Goal: Task Accomplishment & Management: Complete application form

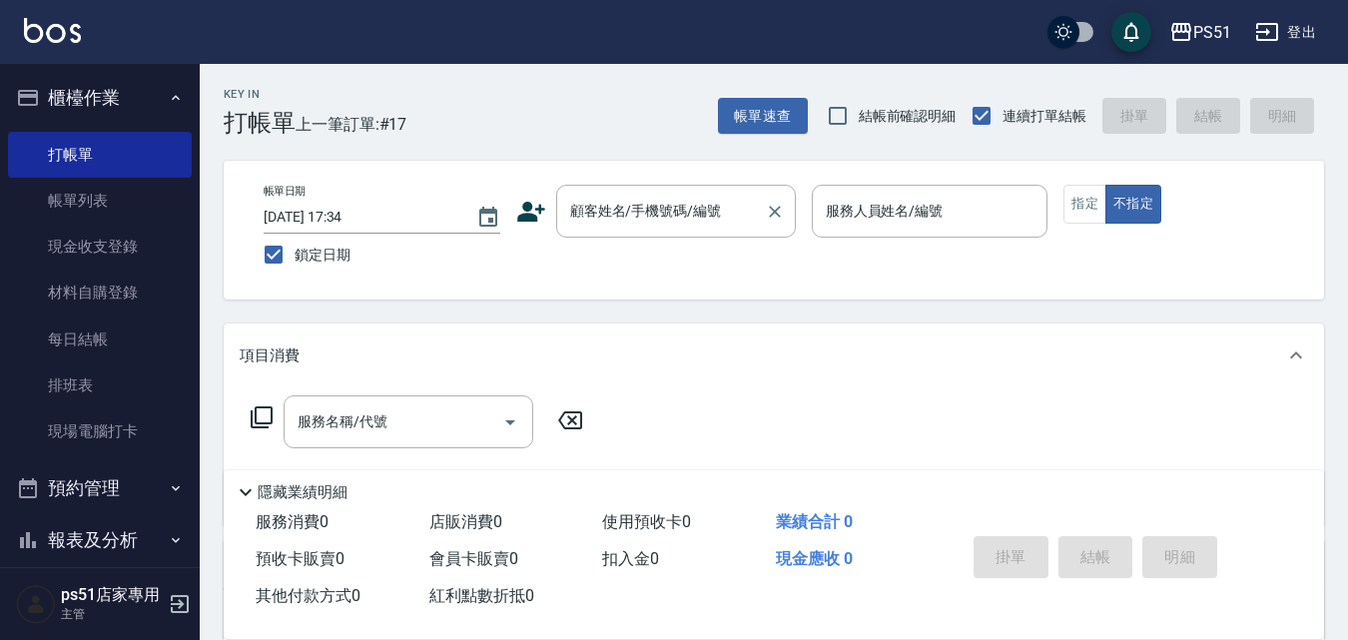
click at [611, 213] on input "顧客姓名/手機號碼/編號" at bounding box center [661, 211] width 192 height 35
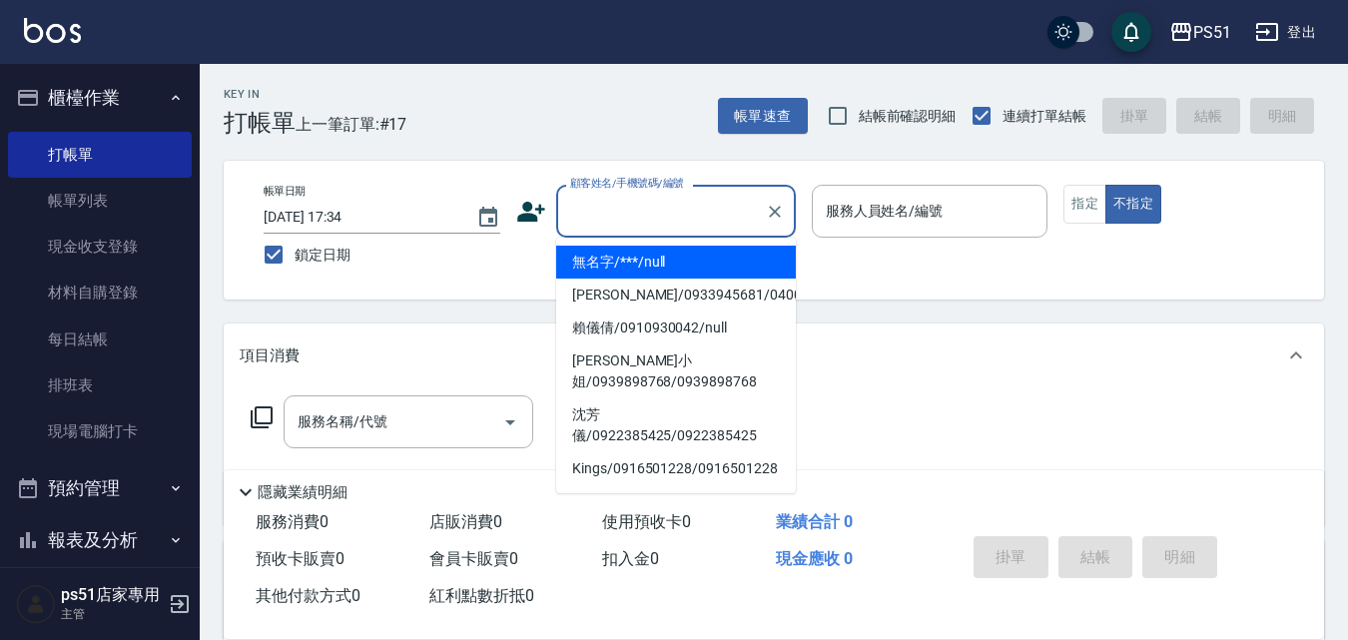
click at [625, 270] on li "無名字/***/null" at bounding box center [676, 262] width 240 height 33
type input "無名字/***/null"
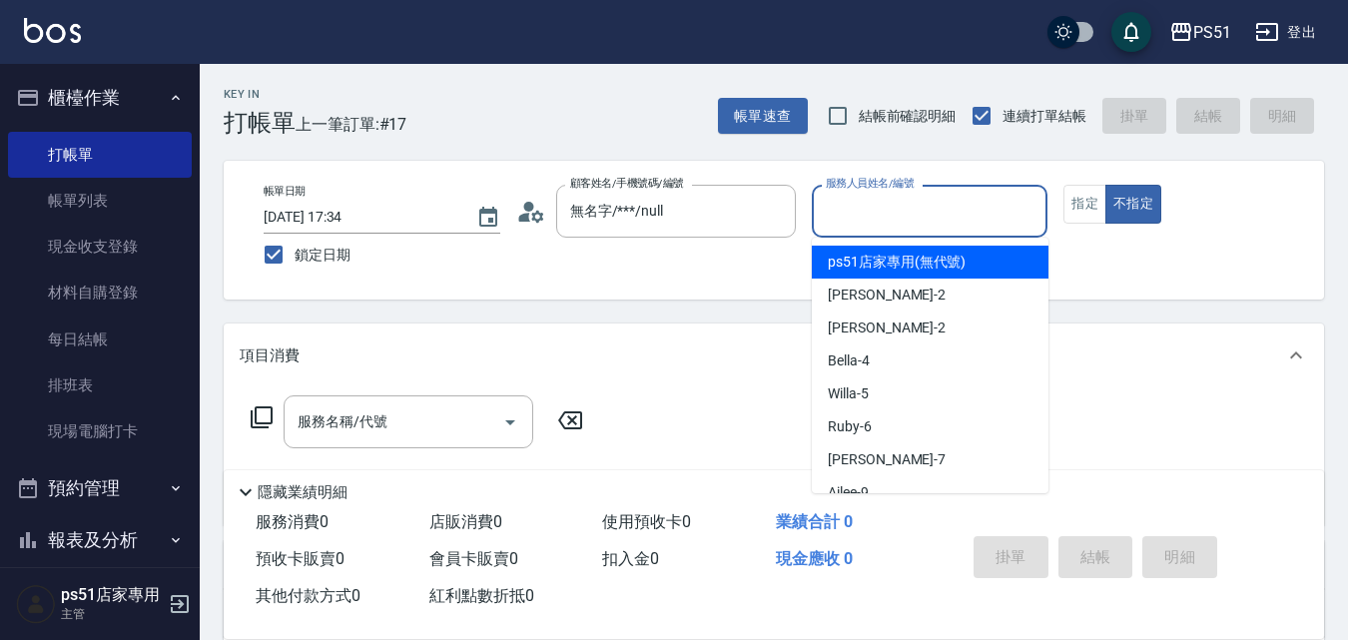
click at [875, 203] on input "服務人員姓名/編號" at bounding box center [930, 211] width 219 height 35
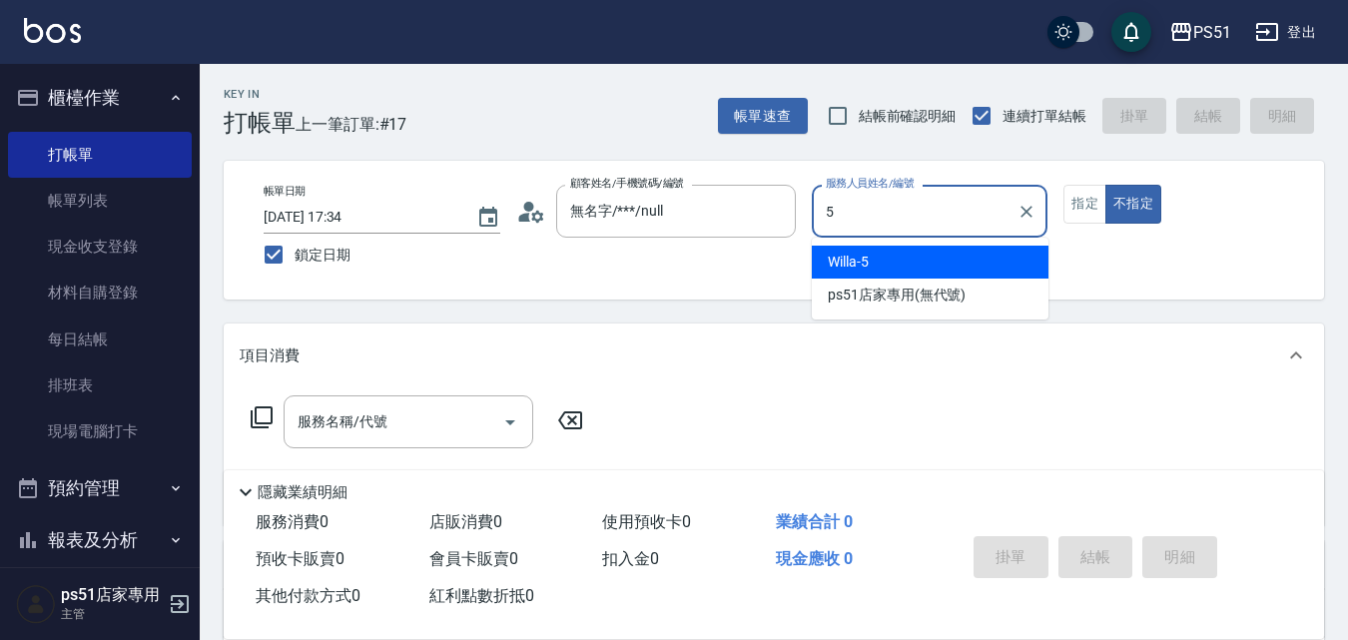
type input "Willa-5"
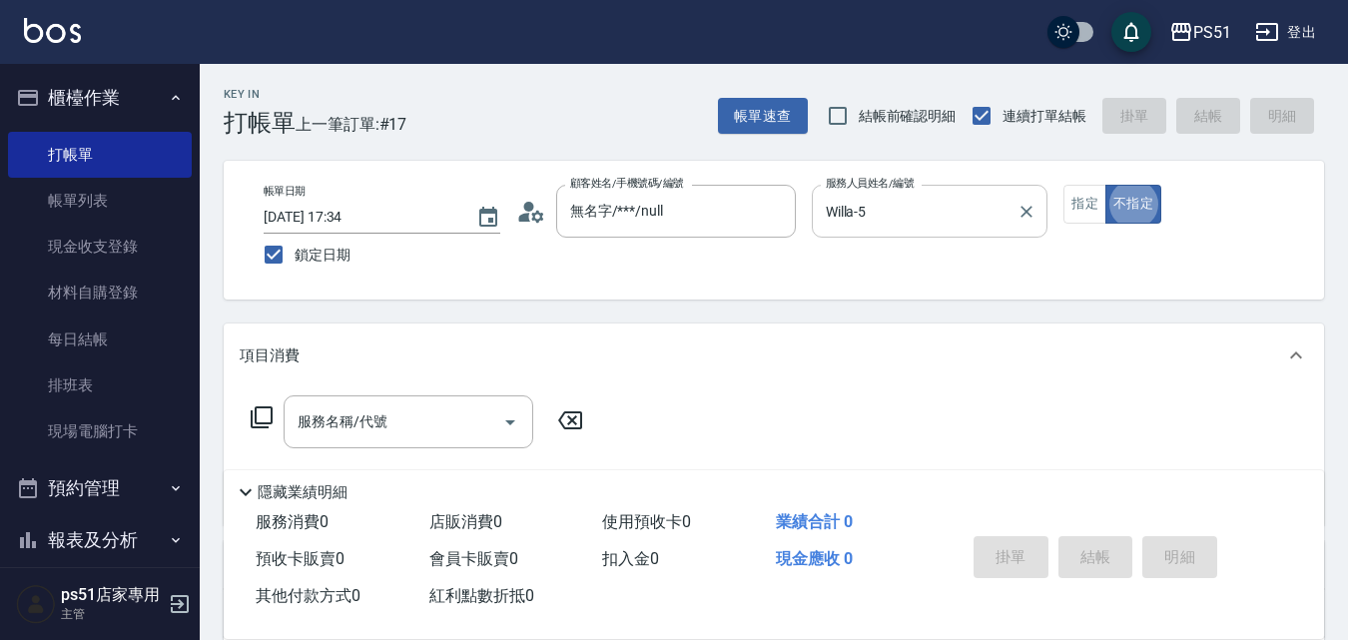
type button "false"
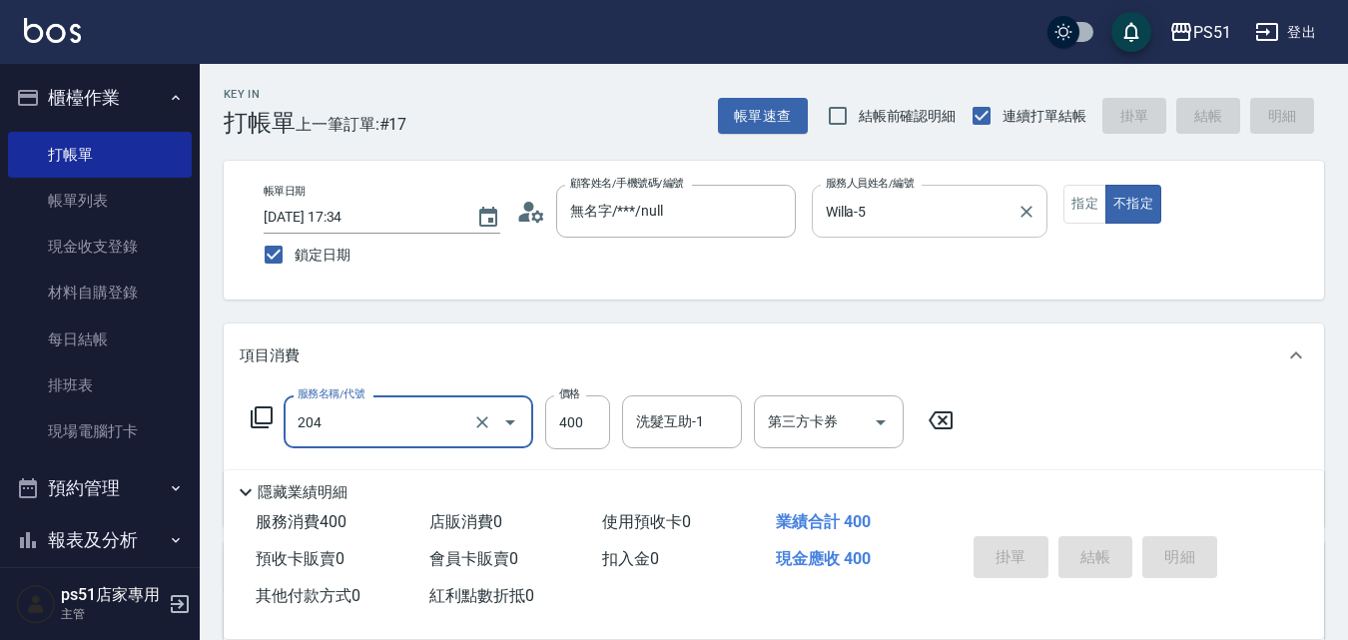
type input "204"
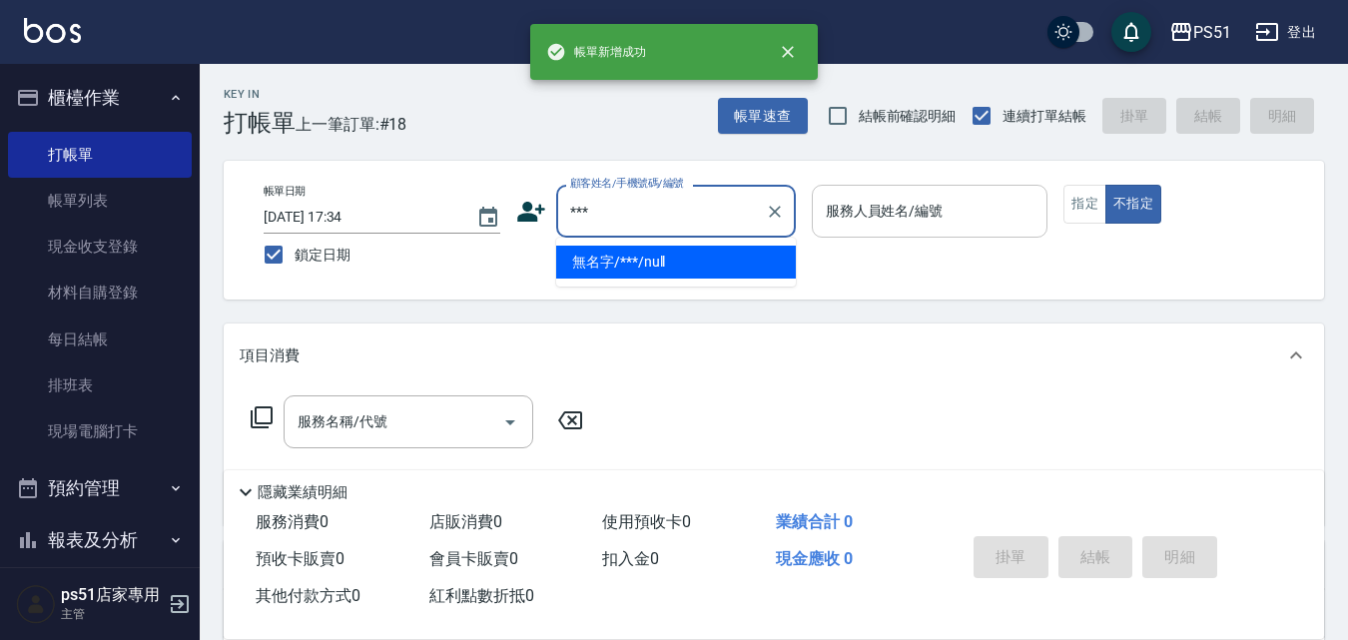
type input "無名字/***/null"
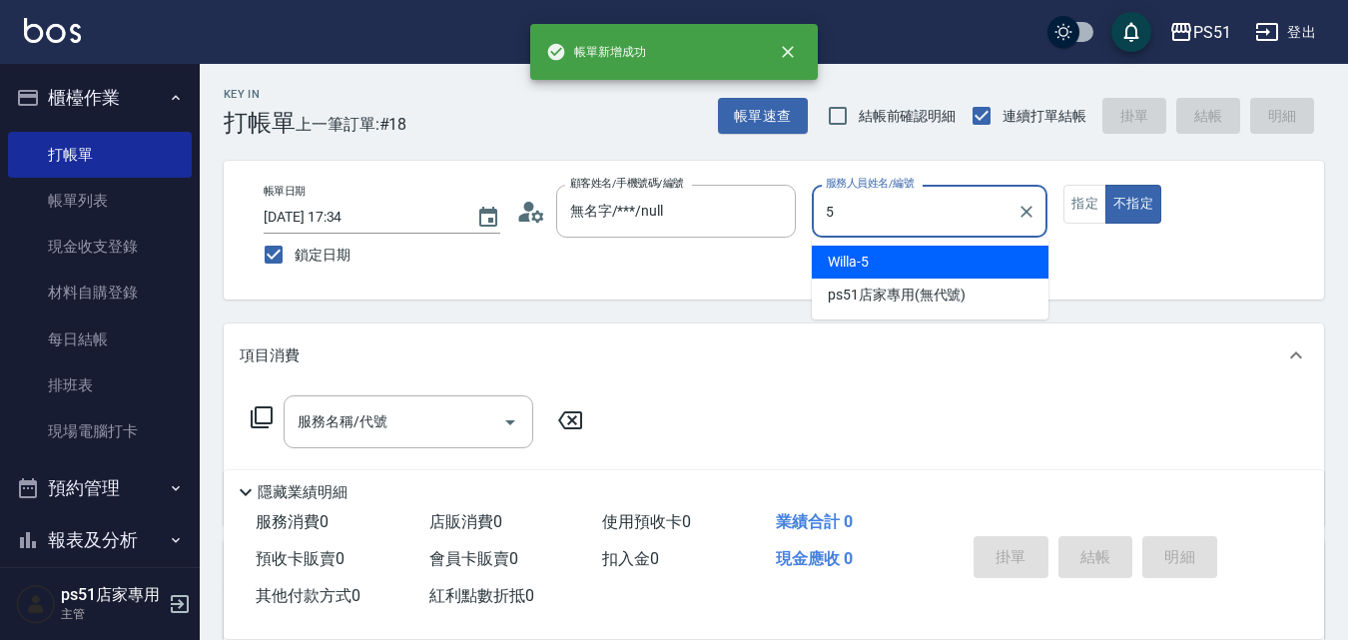
type input "Willa-5"
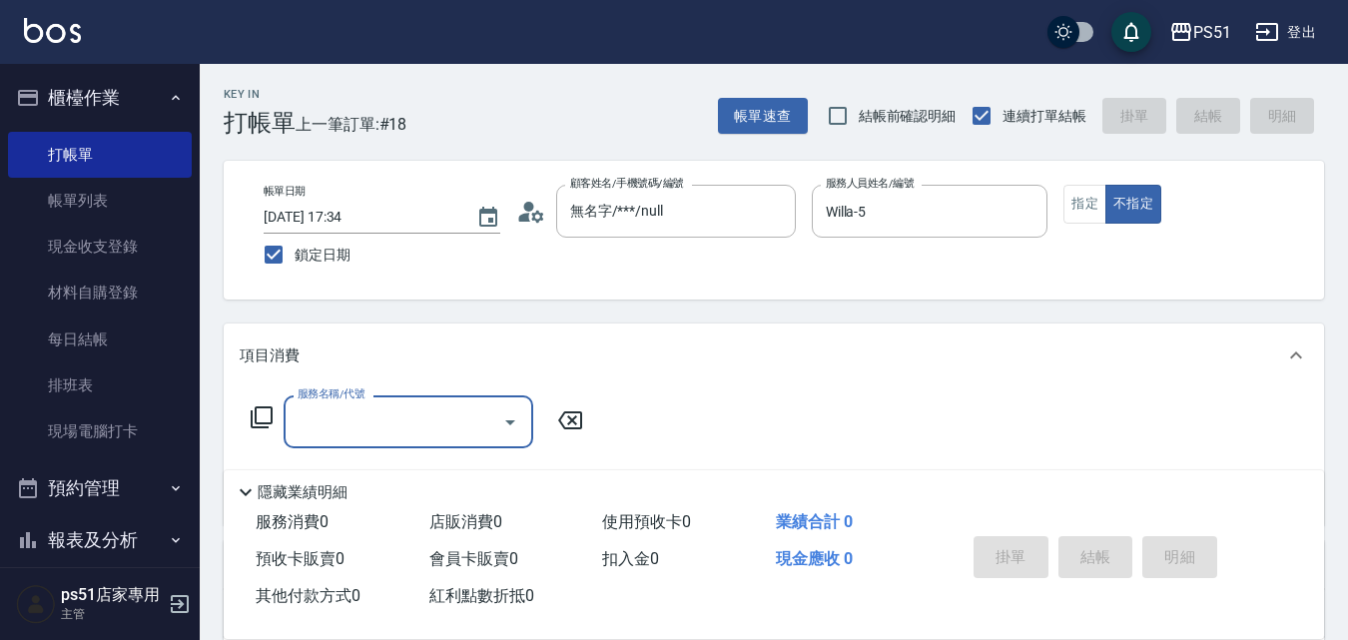
click at [322, 434] on input "服務名稱/代號" at bounding box center [394, 421] width 202 height 35
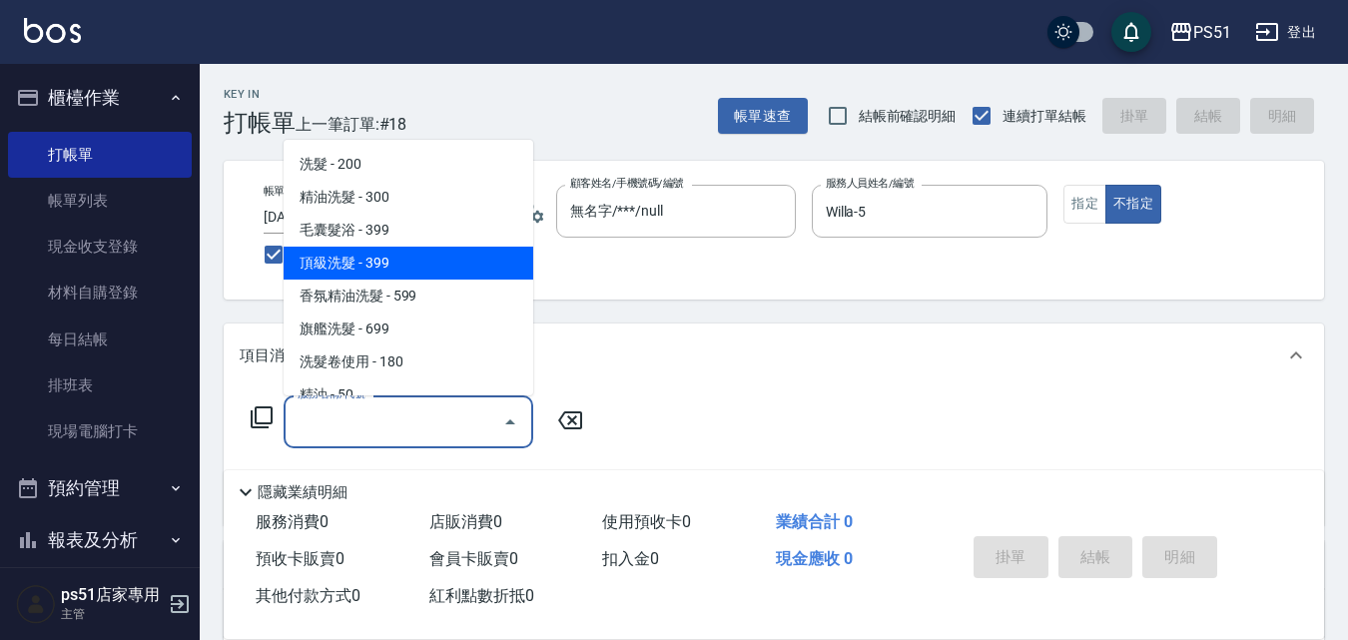
click at [391, 265] on span "頂級洗髮 - 399" at bounding box center [409, 263] width 250 height 33
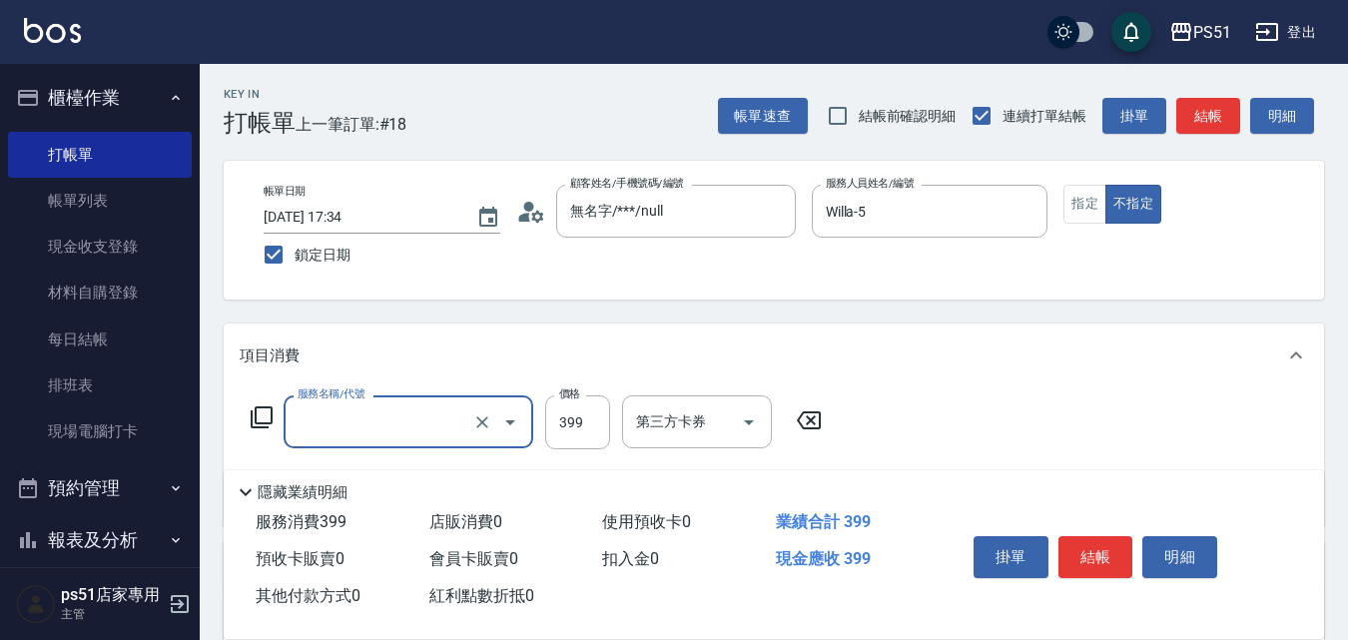
type input "頂級洗髮(104)"
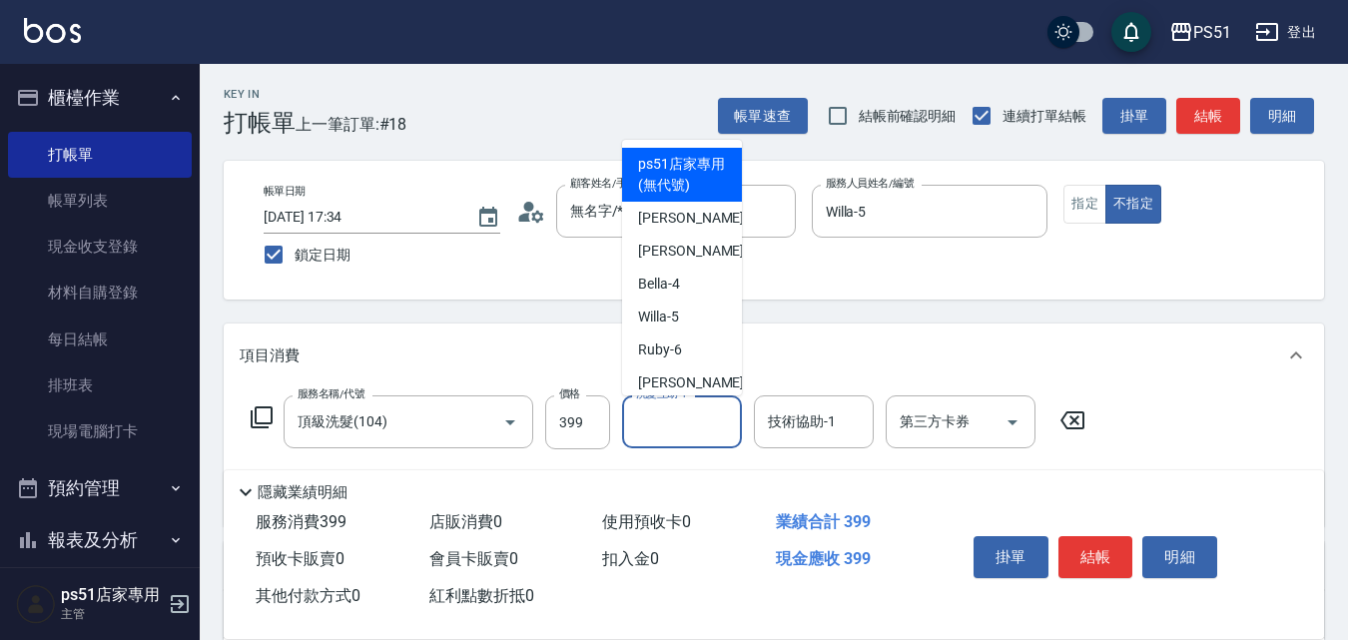
click at [686, 407] on div "洗髮互助-1 洗髮互助-1" at bounding box center [682, 421] width 120 height 53
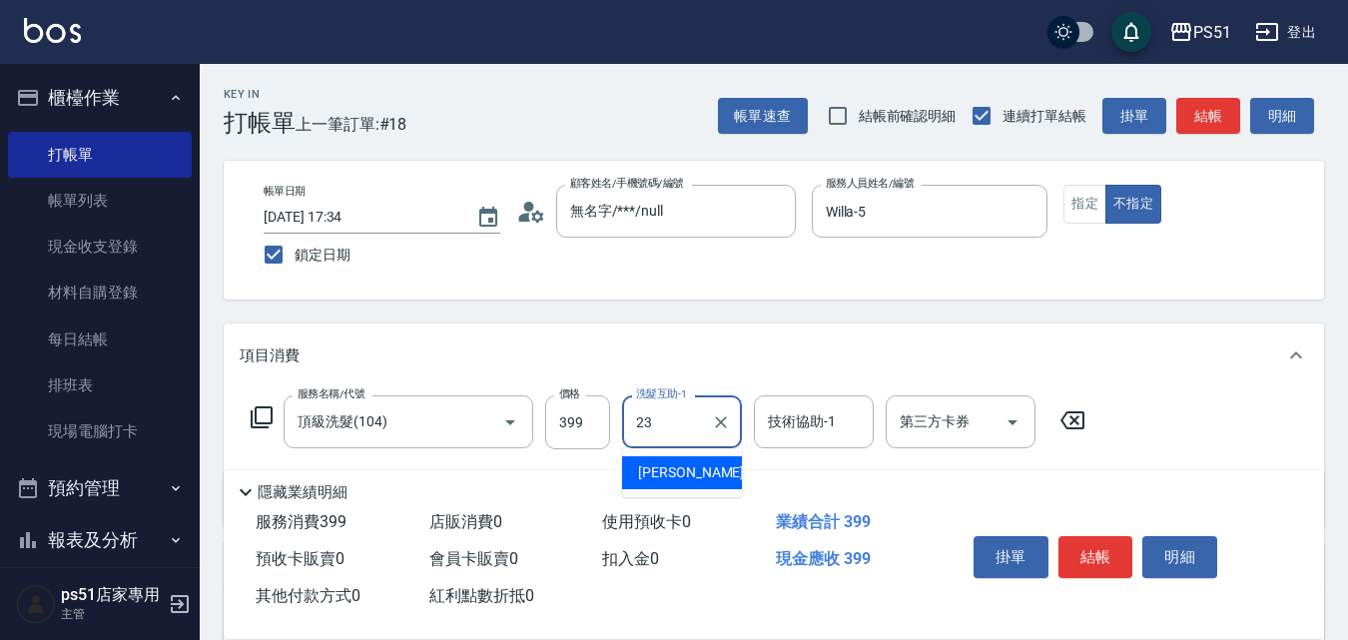
type input "孝恩-23"
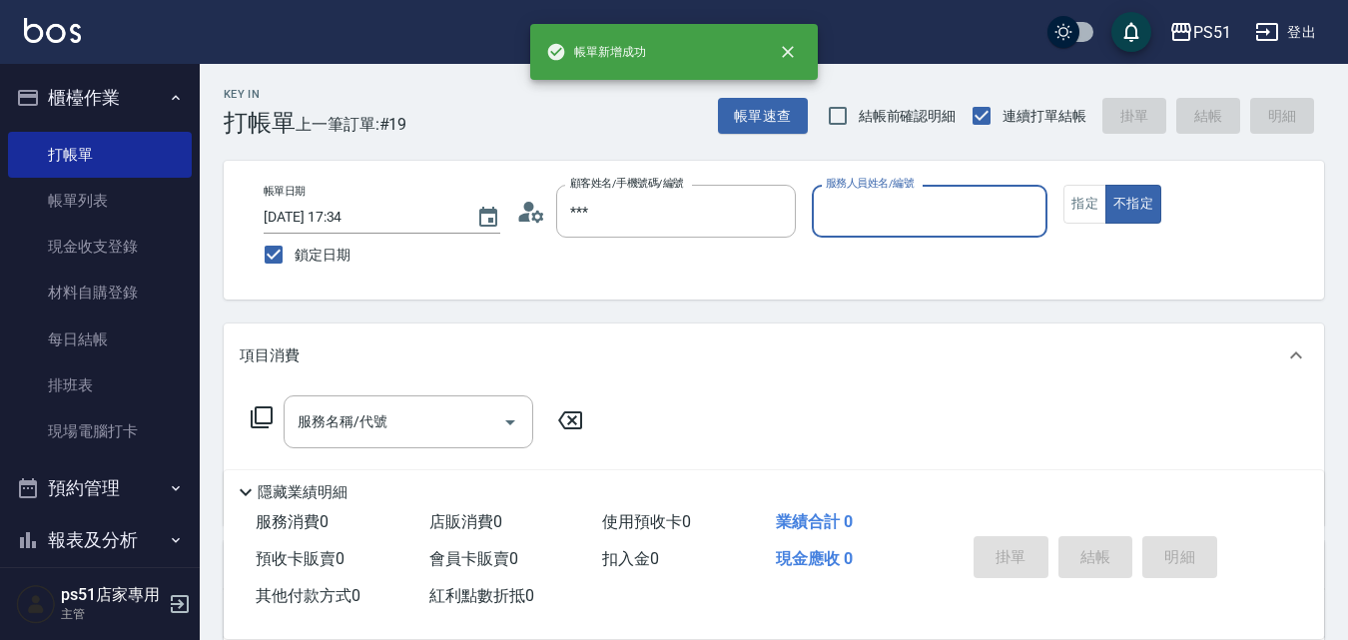
type input "無名字/***/null"
type input "Willa-5"
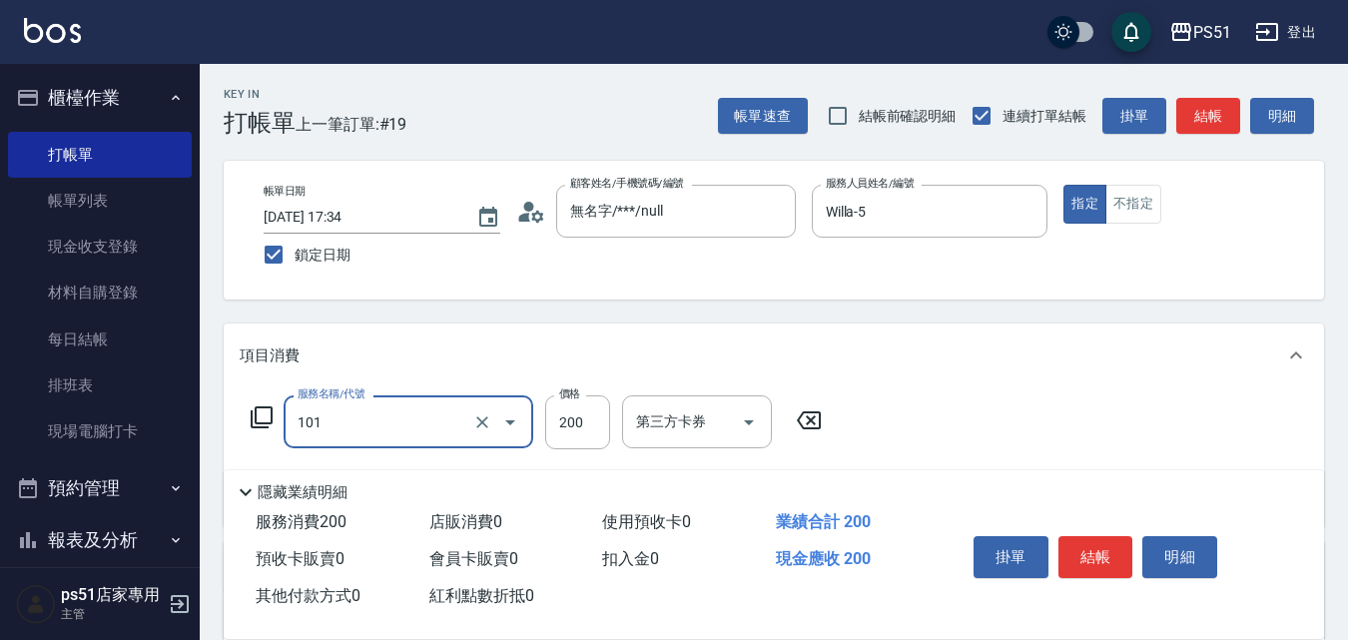
type input "洗髮(101)"
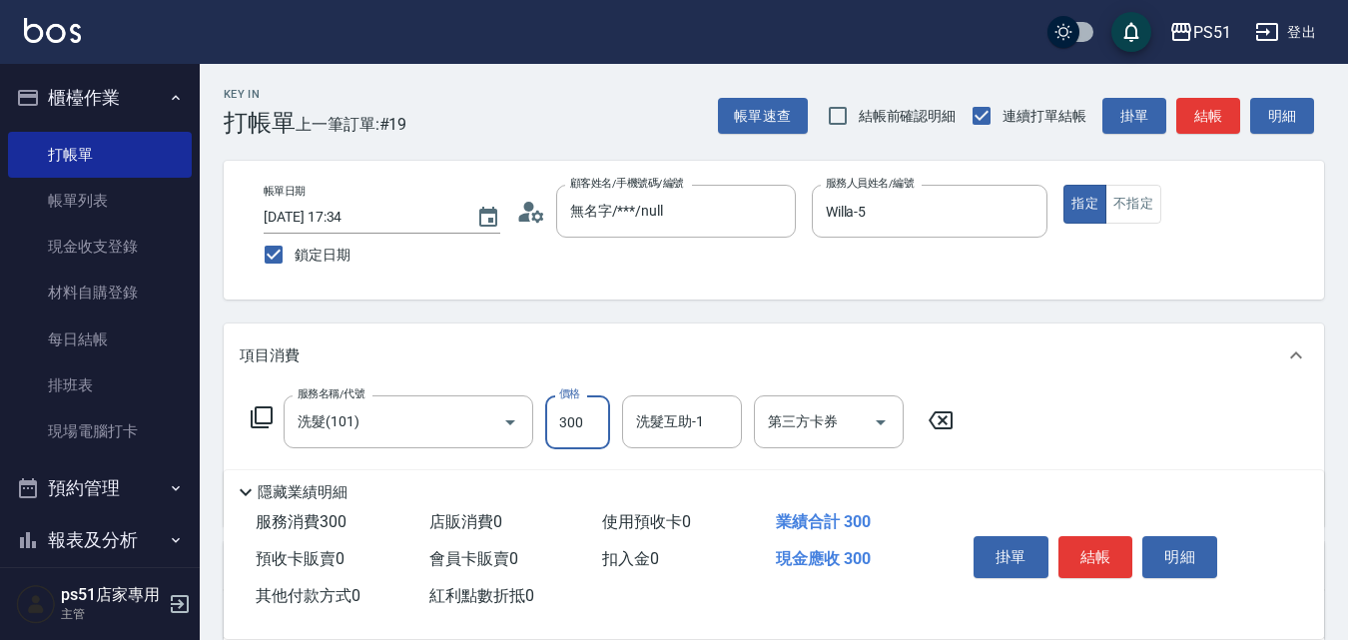
type input "300"
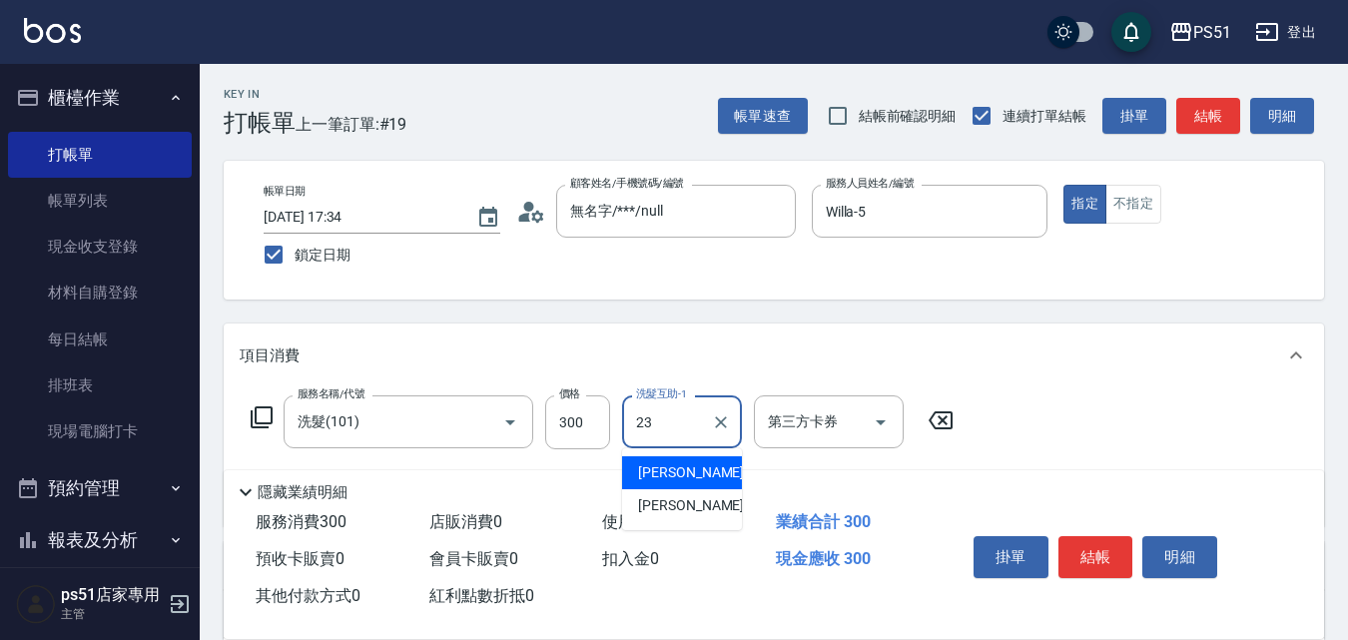
type input "孝恩-23"
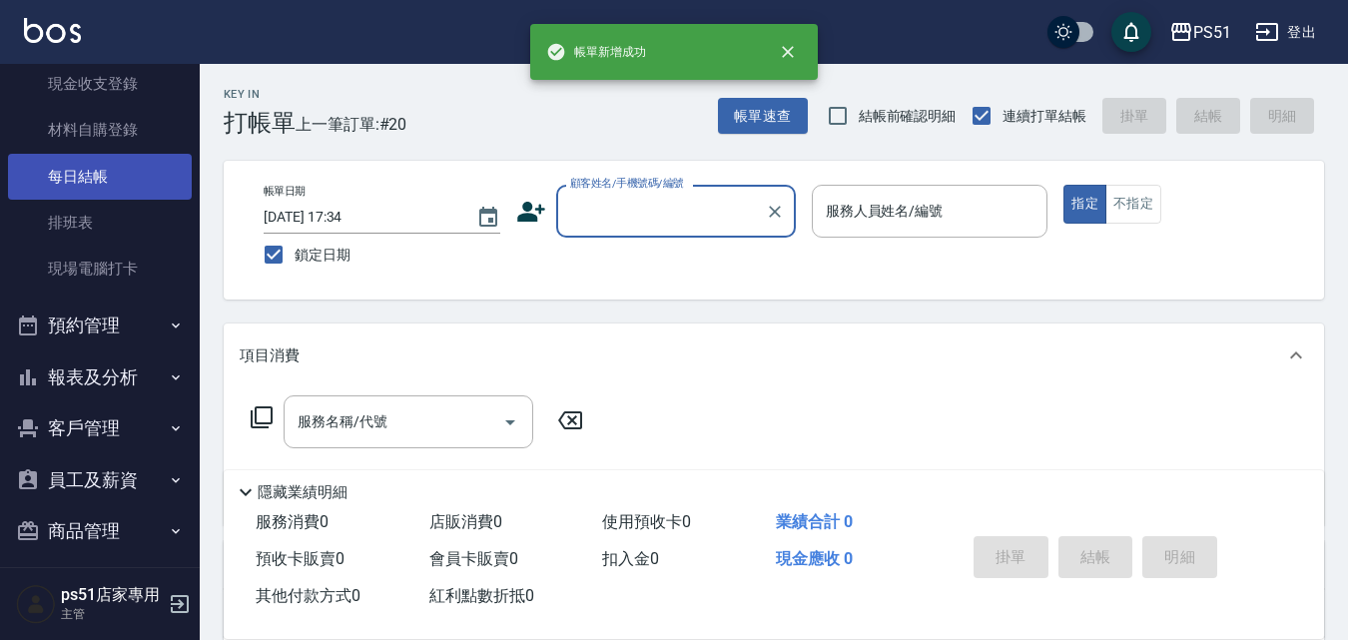
scroll to position [228, 0]
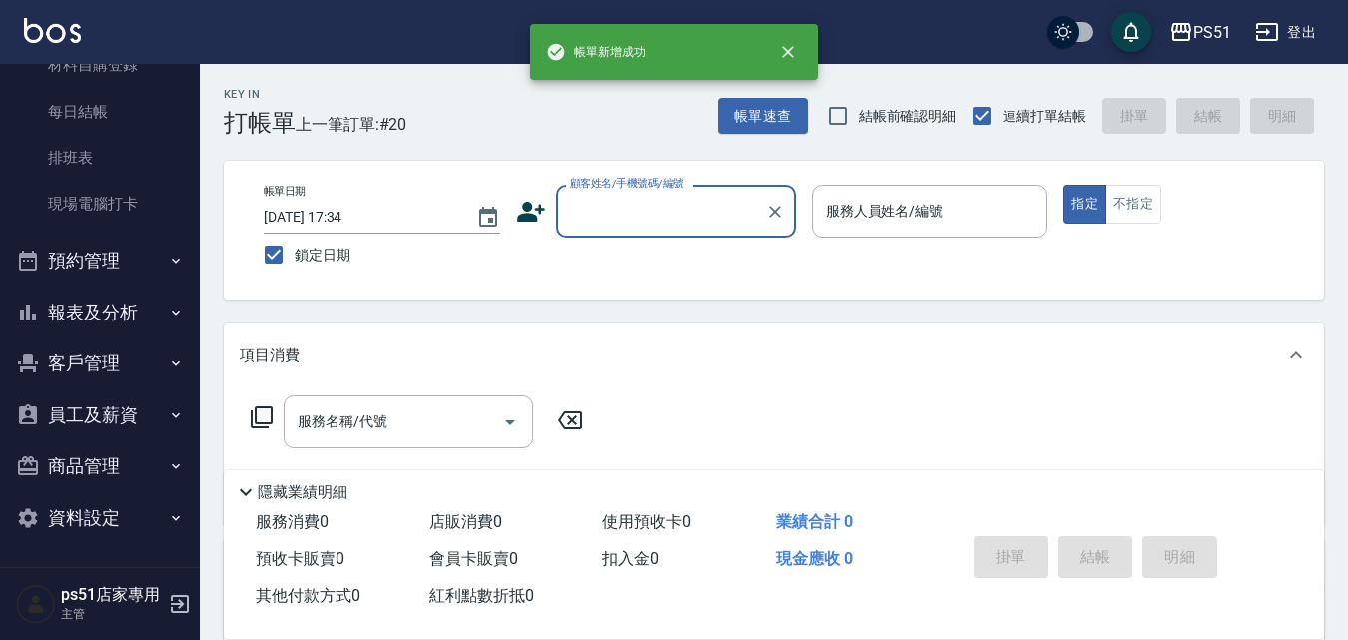
click at [118, 290] on button "報表及分析" at bounding box center [100, 313] width 184 height 52
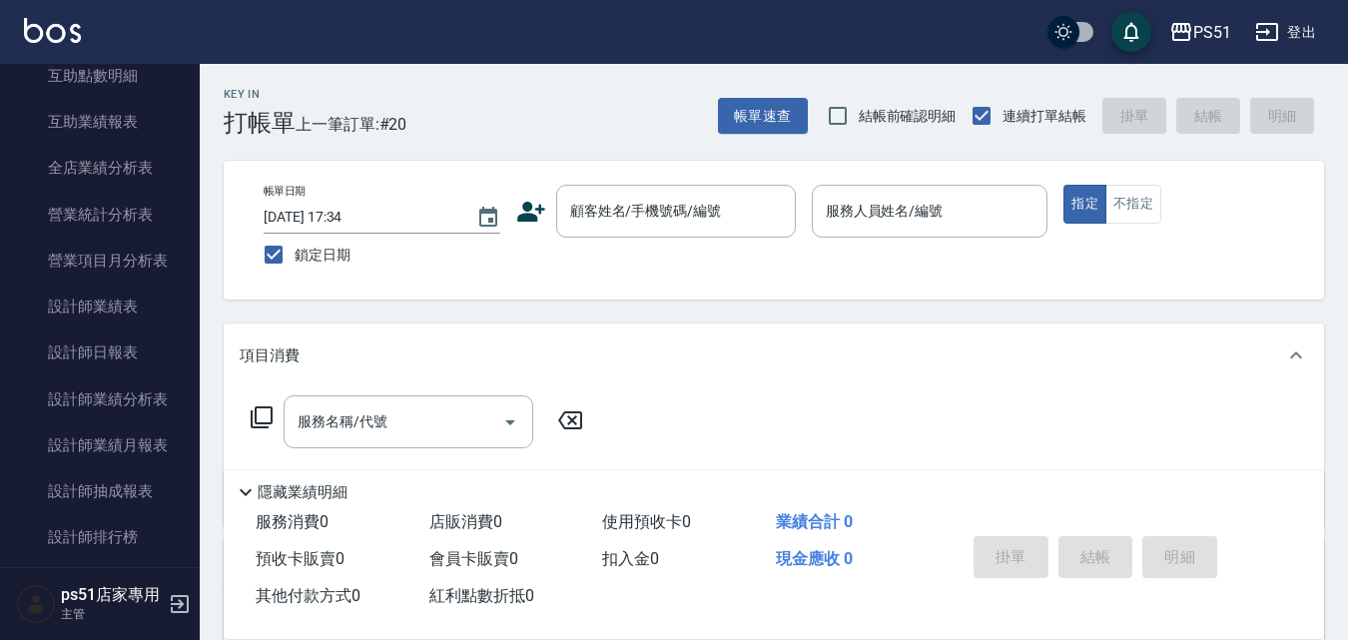
scroll to position [927, 0]
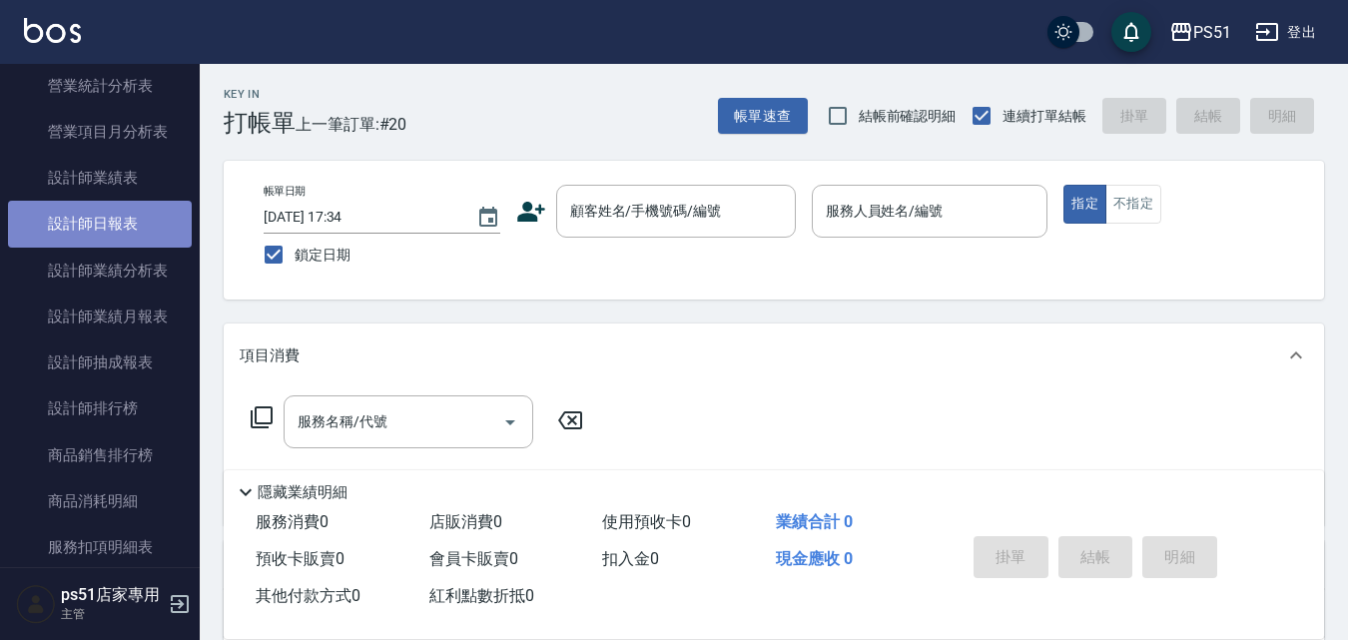
click at [135, 215] on link "設計師日報表" at bounding box center [100, 224] width 184 height 46
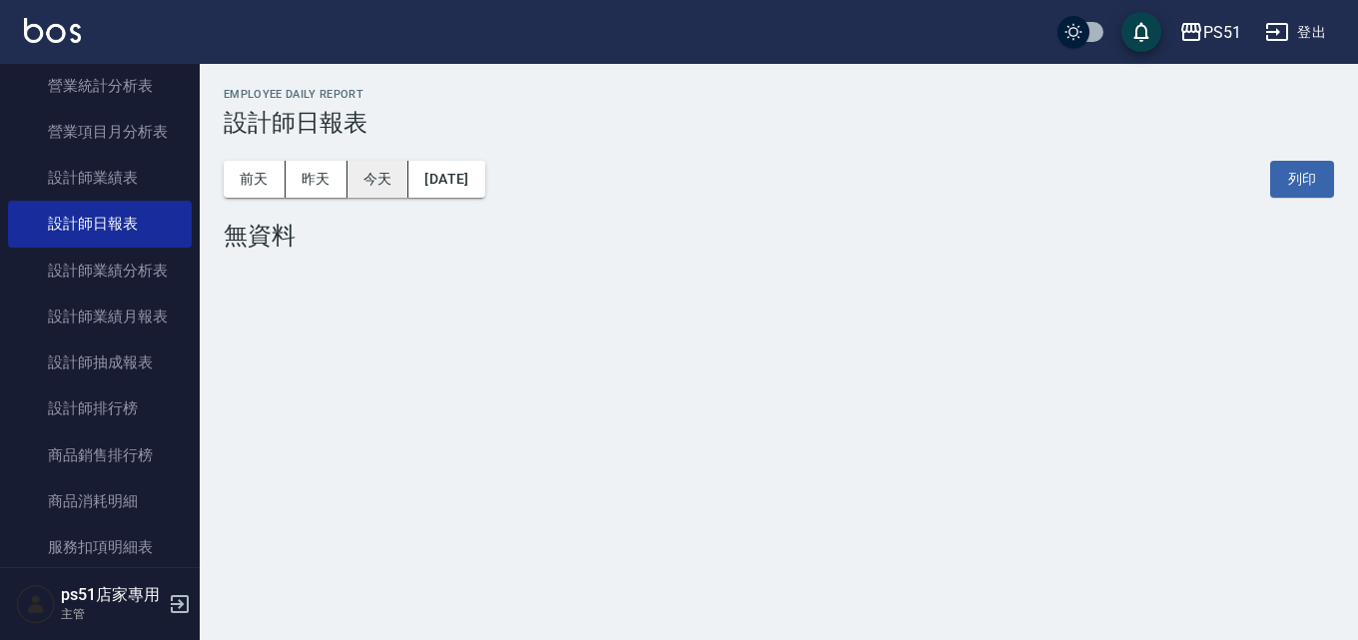
click at [372, 187] on button "今天" at bounding box center [378, 179] width 62 height 37
click at [327, 176] on button "昨天" at bounding box center [317, 179] width 62 height 37
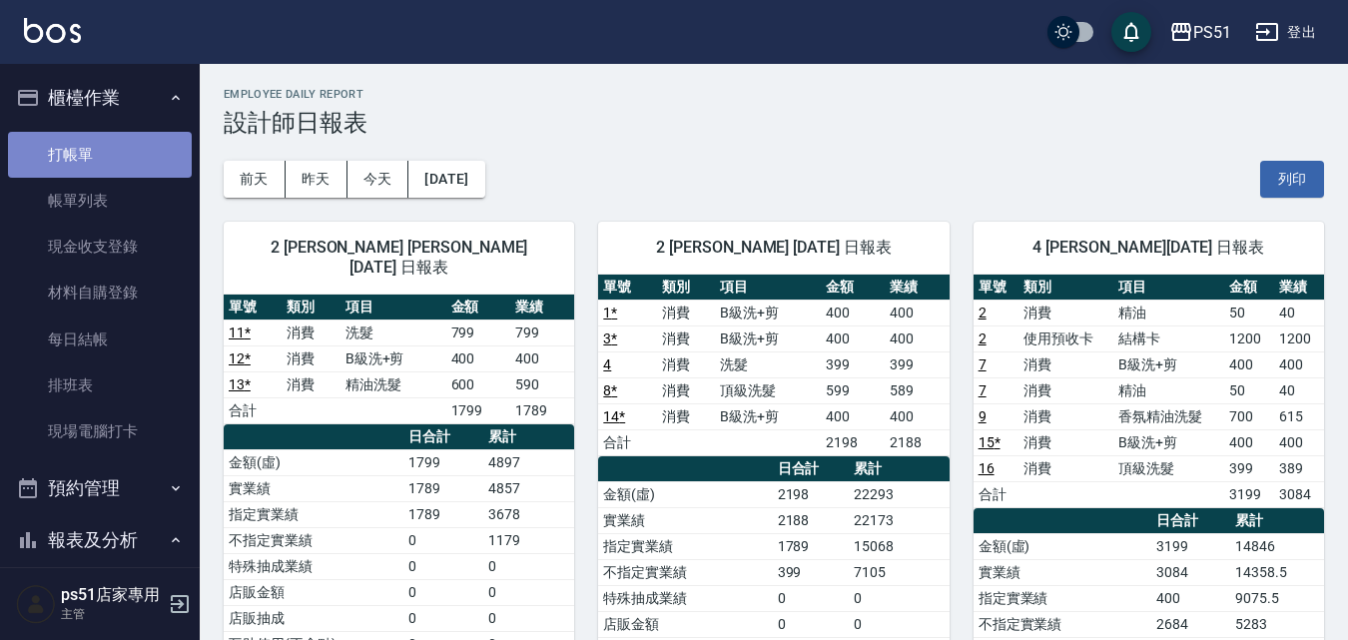
click at [125, 132] on link "打帳單" at bounding box center [100, 155] width 184 height 46
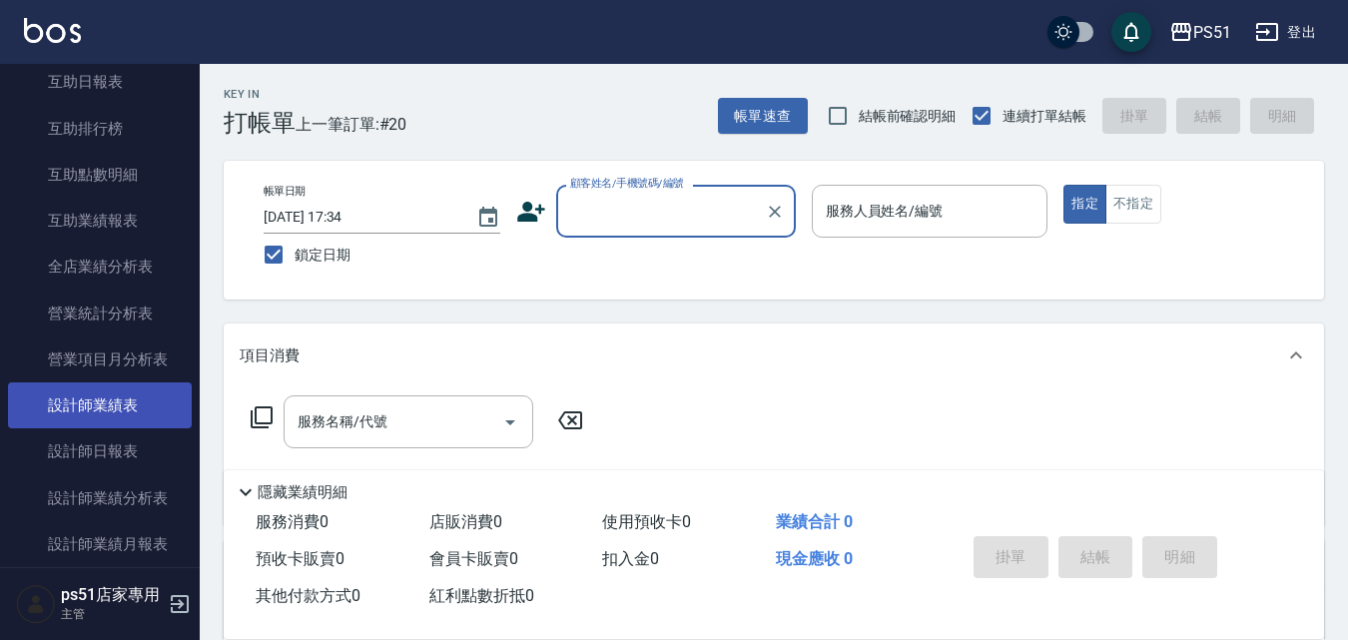
scroll to position [932, 0]
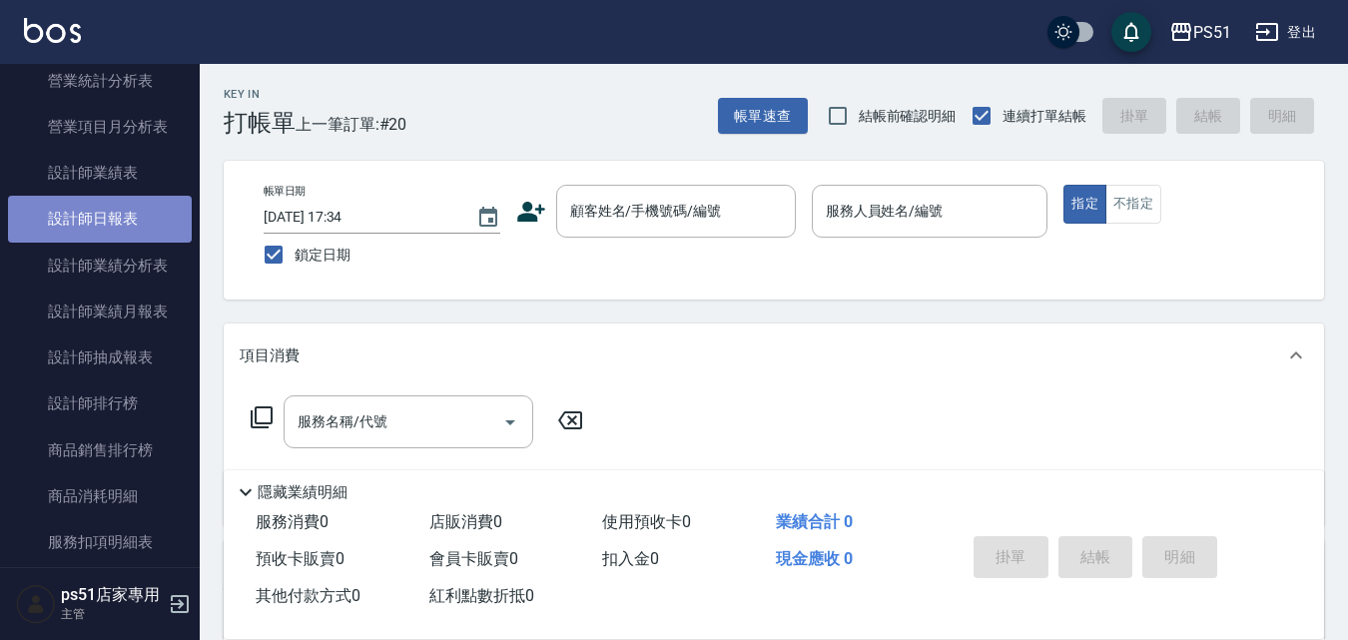
click at [146, 230] on link "設計師日報表" at bounding box center [100, 219] width 184 height 46
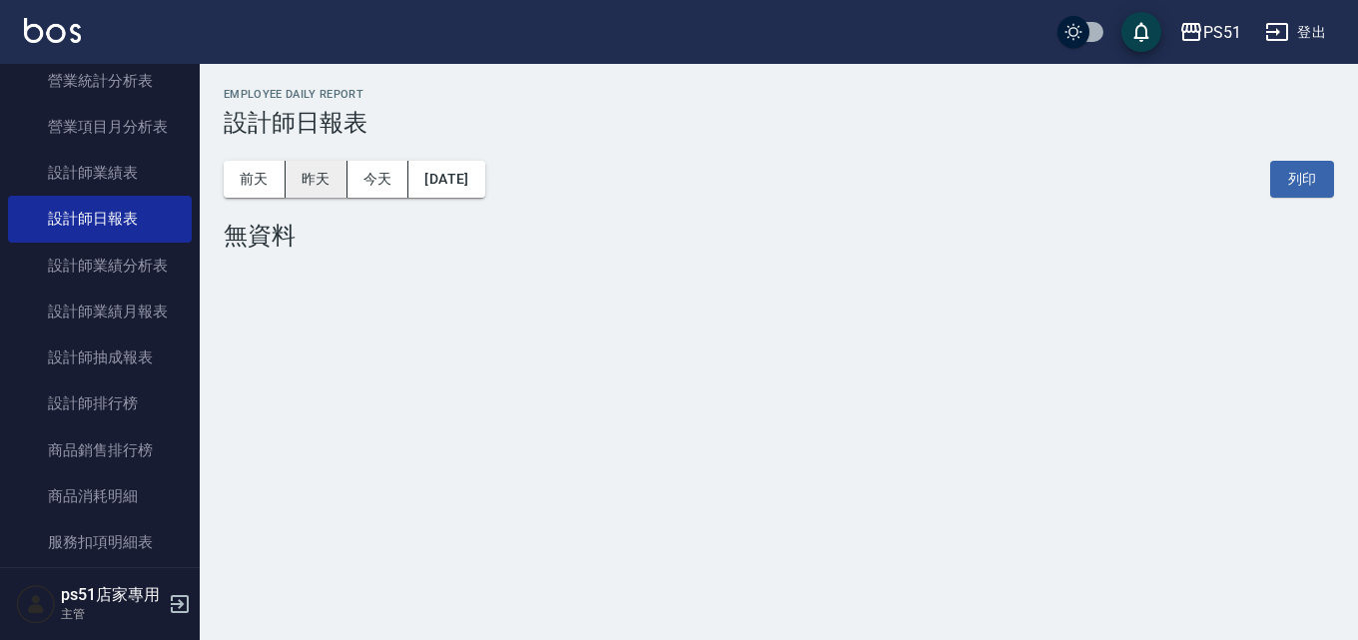
click at [303, 182] on button "昨天" at bounding box center [317, 179] width 62 height 37
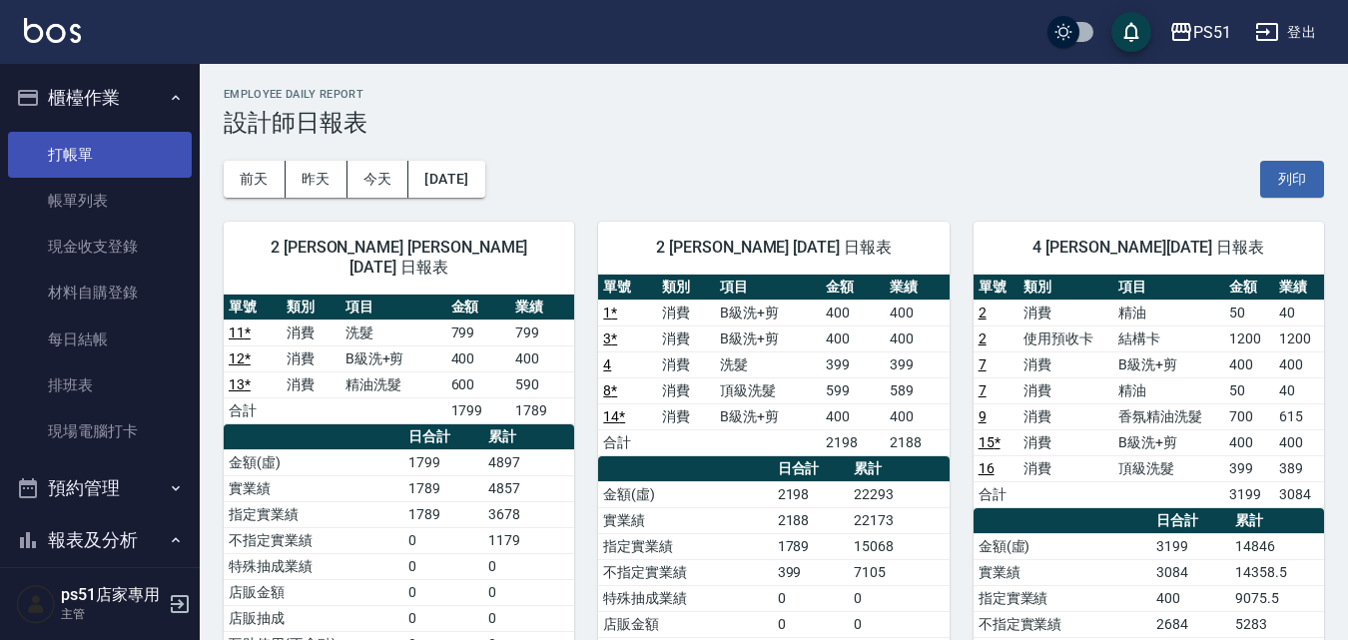
click at [118, 146] on link "打帳單" at bounding box center [100, 155] width 184 height 46
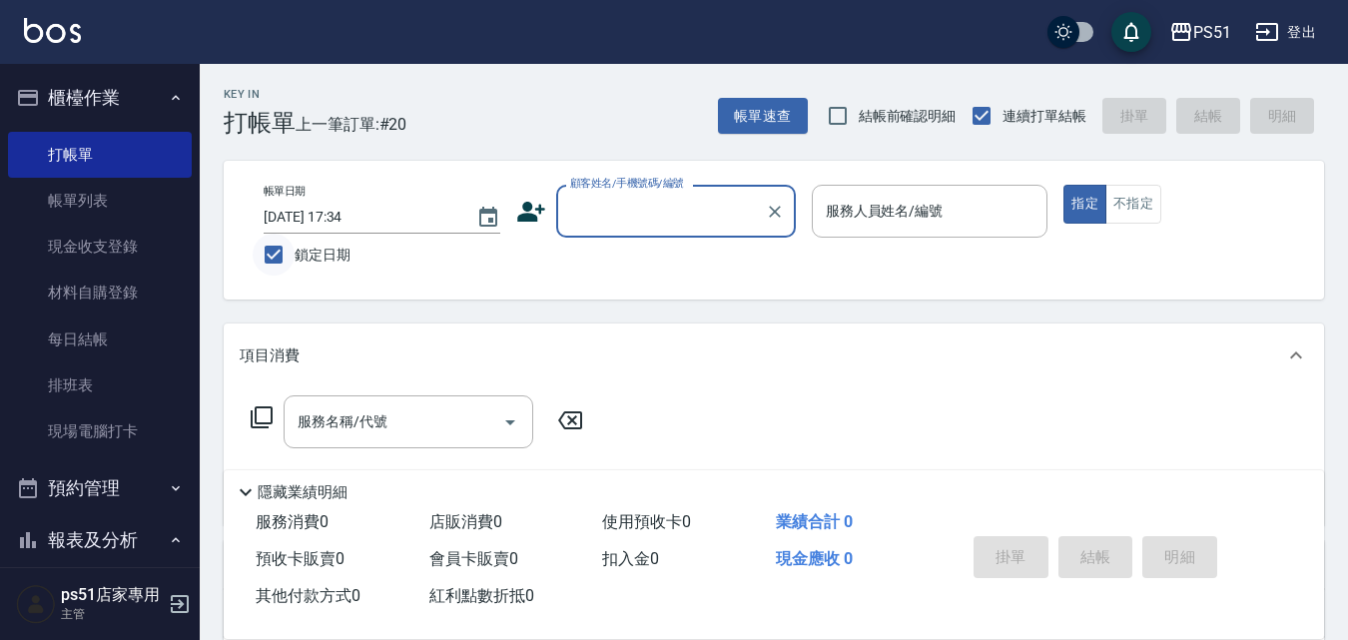
click at [280, 258] on input "鎖定日期" at bounding box center [274, 255] width 42 height 42
checkbox input "false"
type input "[DATE] 15:23"
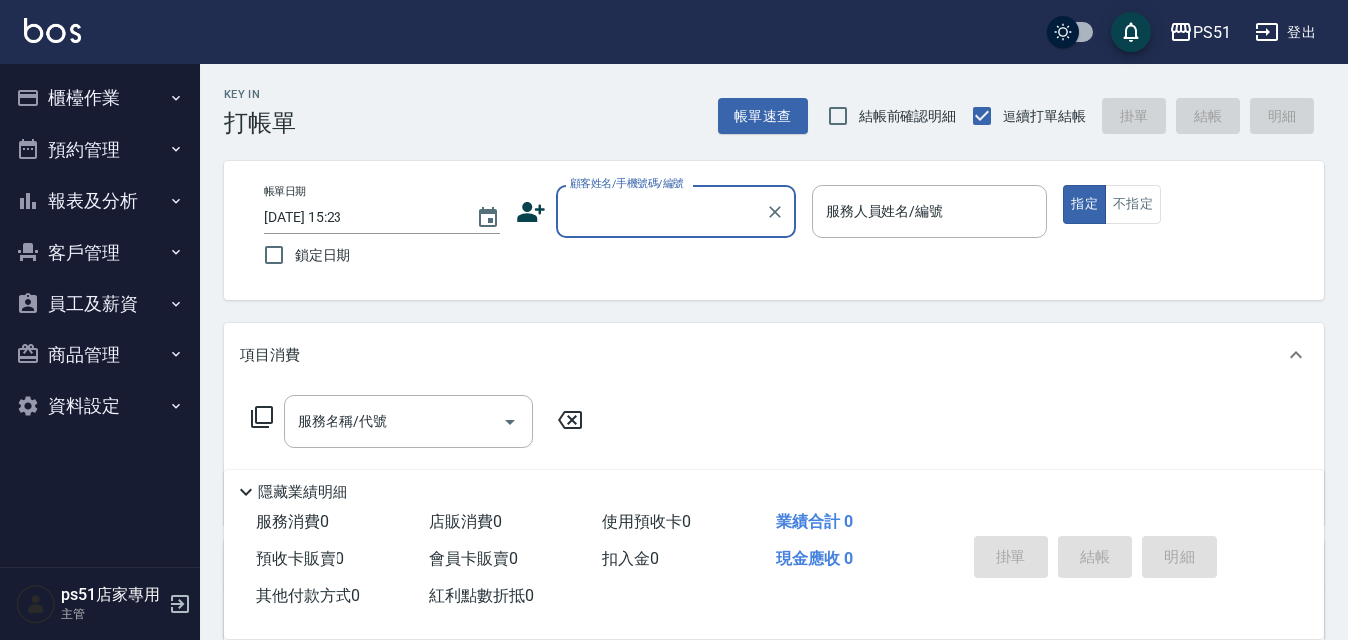
click at [188, 201] on button "報表及分析" at bounding box center [100, 201] width 184 height 52
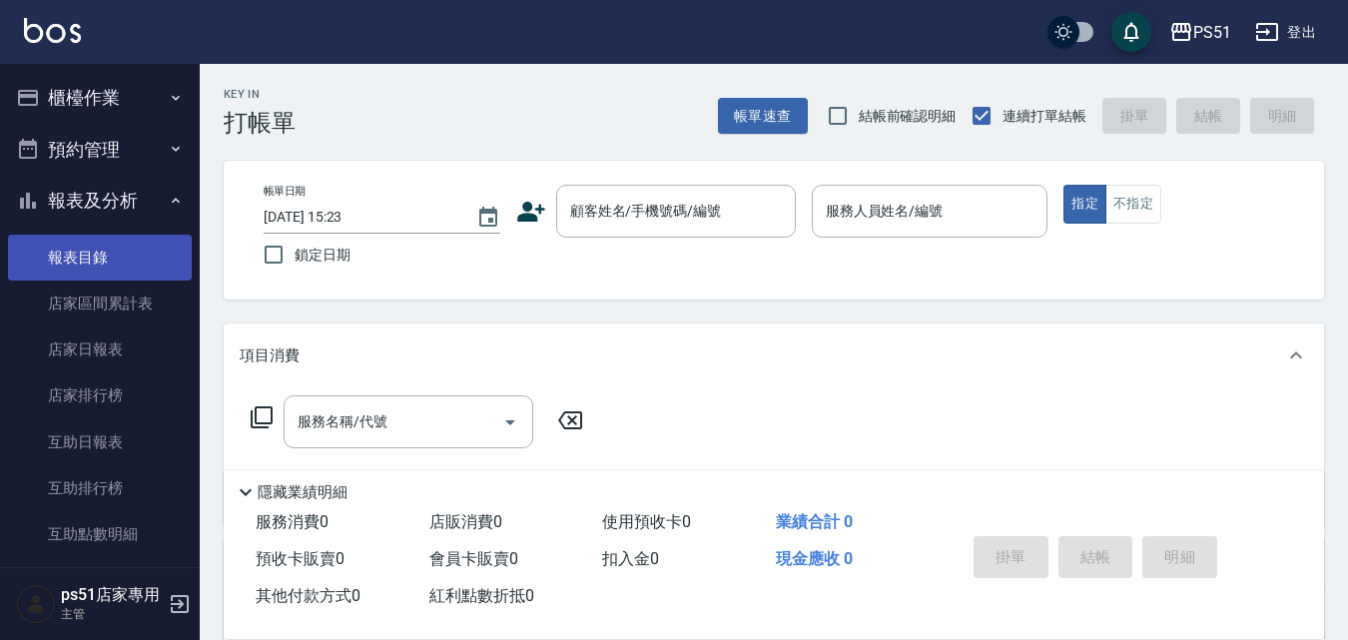
scroll to position [466, 0]
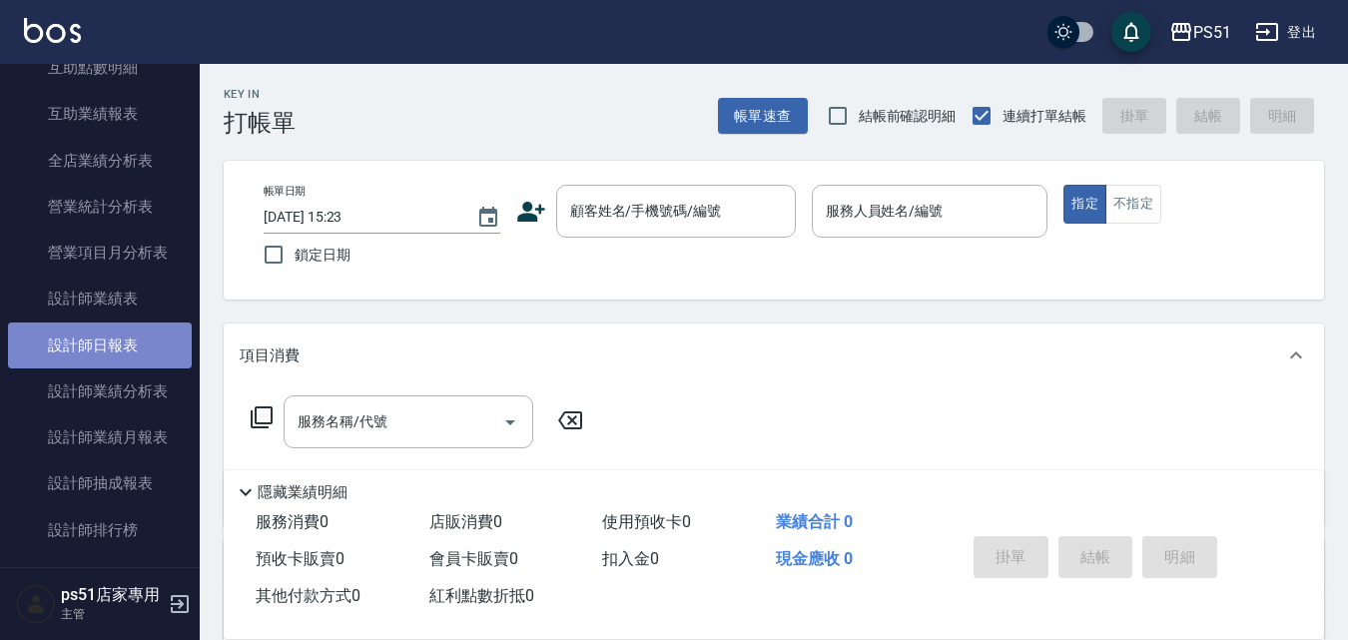
click at [113, 347] on link "設計師日報表" at bounding box center [100, 346] width 184 height 46
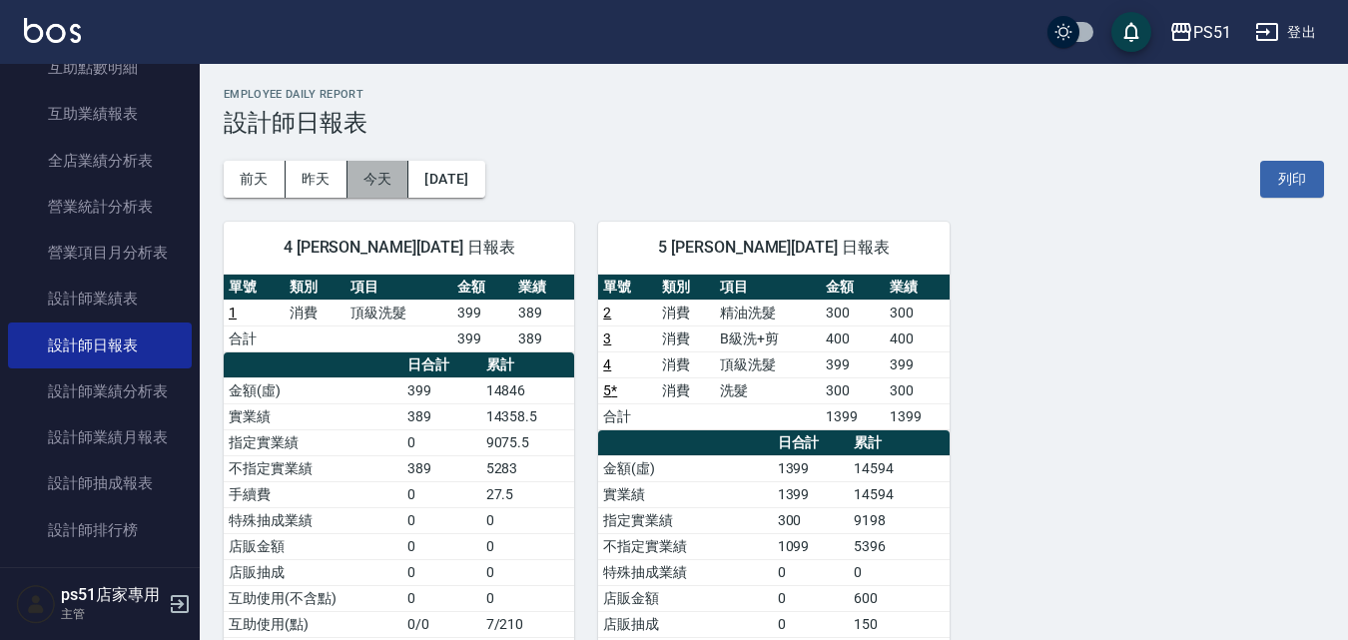
click at [391, 181] on button "今天" at bounding box center [378, 179] width 62 height 37
click at [461, 185] on button "[DATE]" at bounding box center [446, 179] width 76 height 37
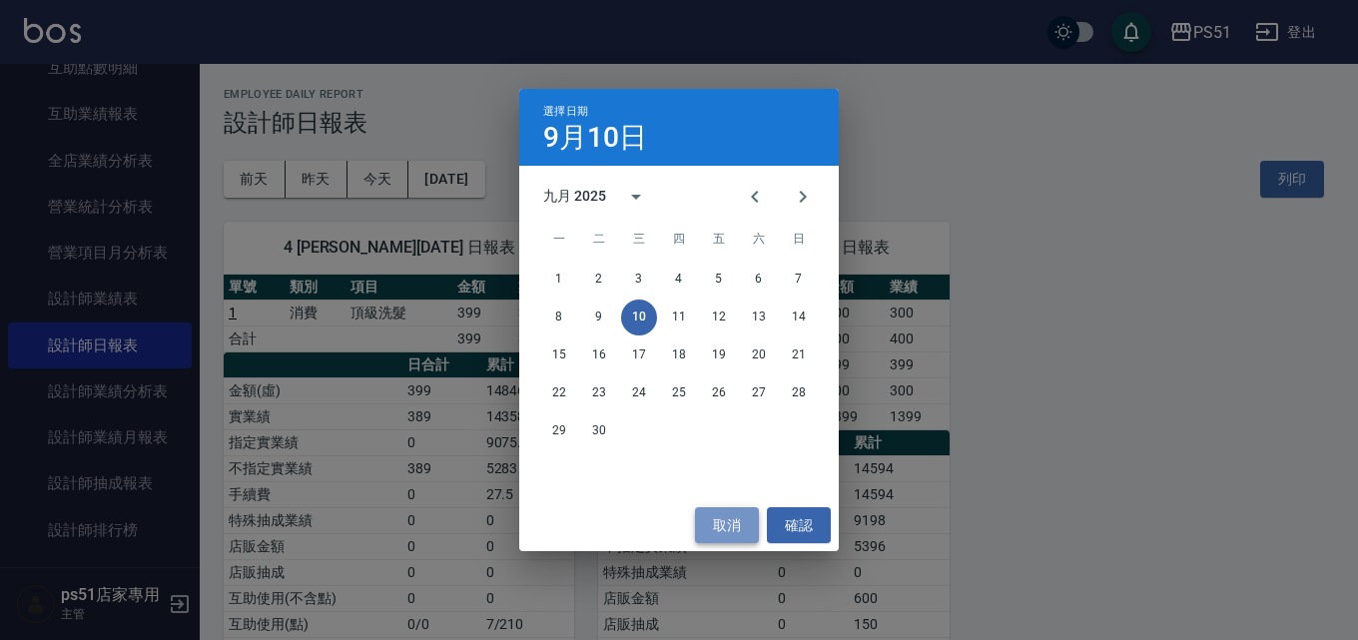
click at [719, 538] on button "取消" at bounding box center [727, 525] width 64 height 37
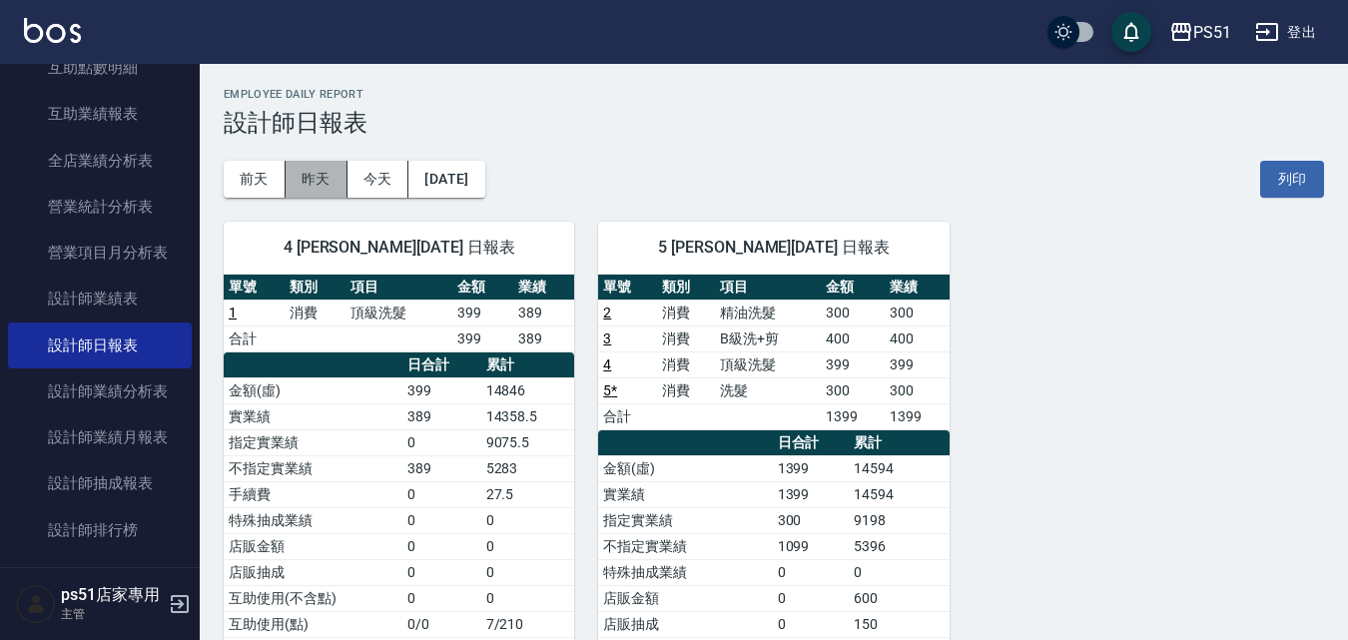
click at [316, 166] on button "昨天" at bounding box center [317, 179] width 62 height 37
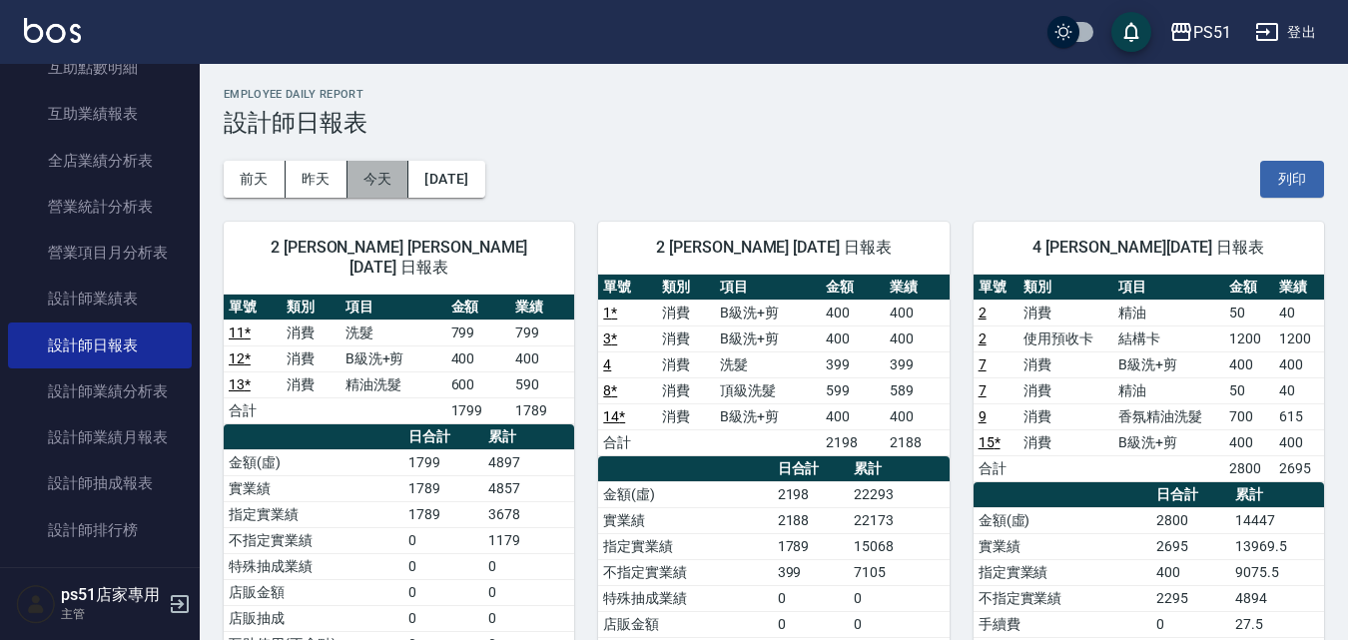
click at [371, 197] on button "今天" at bounding box center [378, 179] width 62 height 37
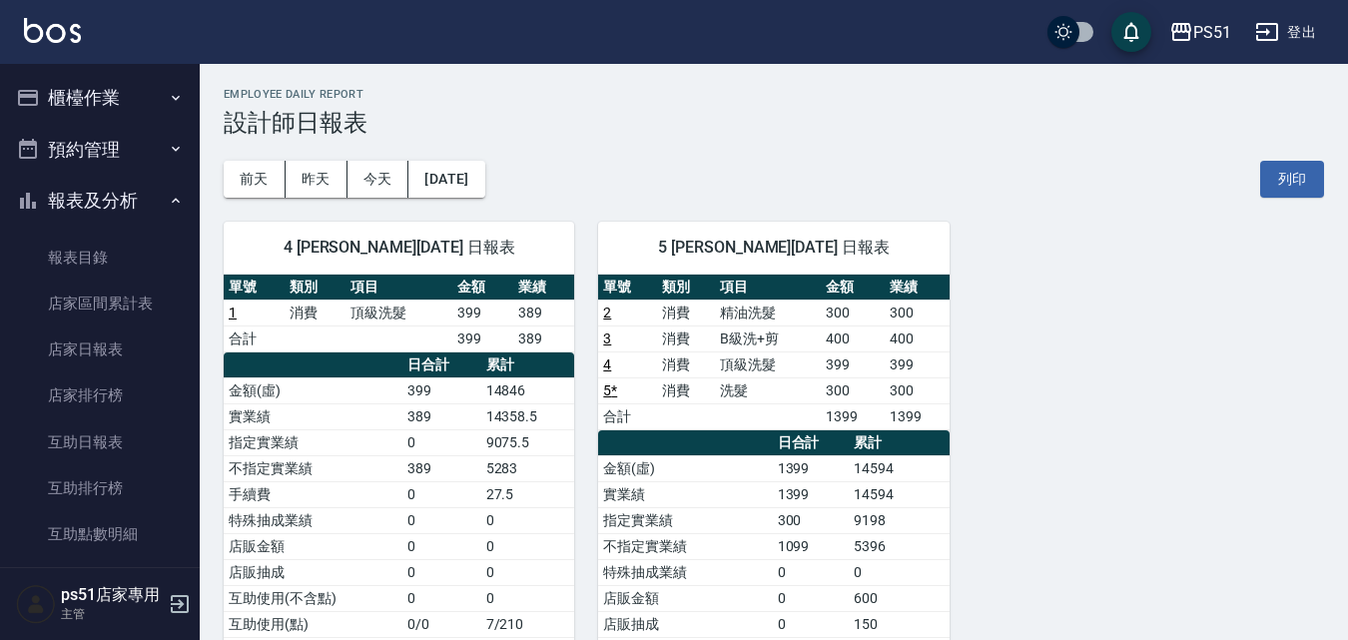
click at [111, 82] on button "櫃檯作業" at bounding box center [100, 98] width 184 height 52
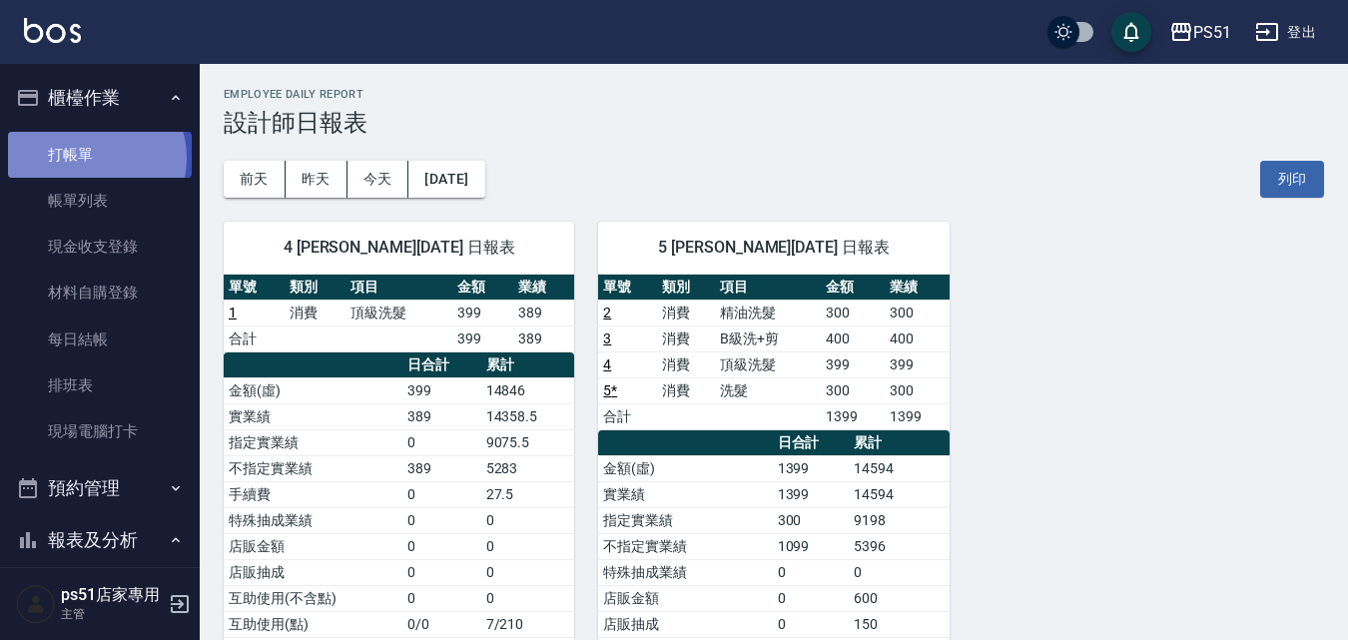
click at [91, 158] on link "打帳單" at bounding box center [100, 155] width 184 height 46
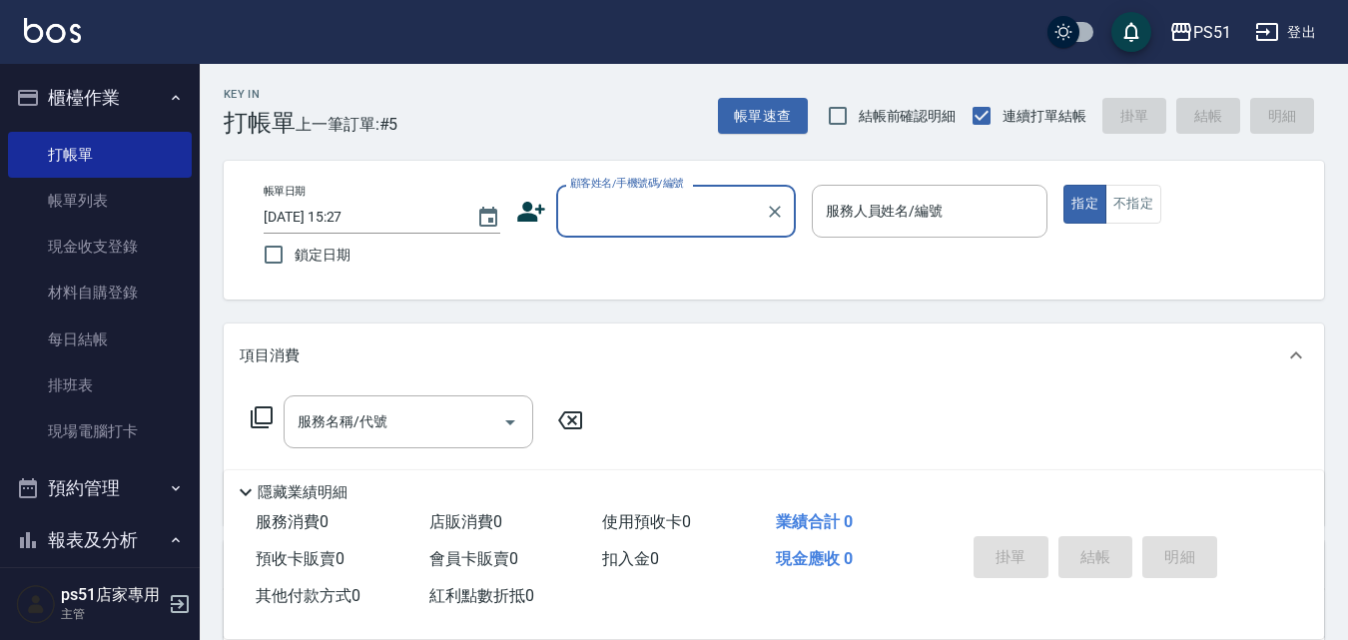
click at [649, 207] on input "顧客姓名/手機號碼/編號" at bounding box center [661, 211] width 192 height 35
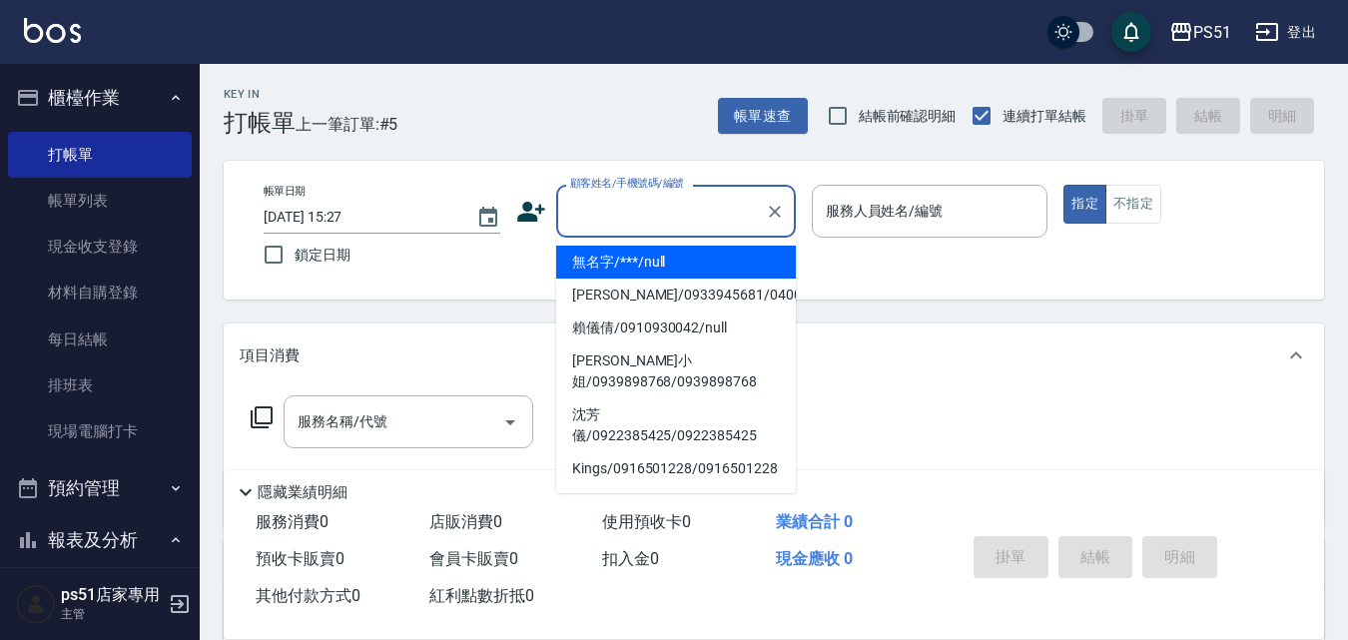
click at [651, 258] on li "無名字/***/null" at bounding box center [676, 262] width 240 height 33
type input "無名字/***/null"
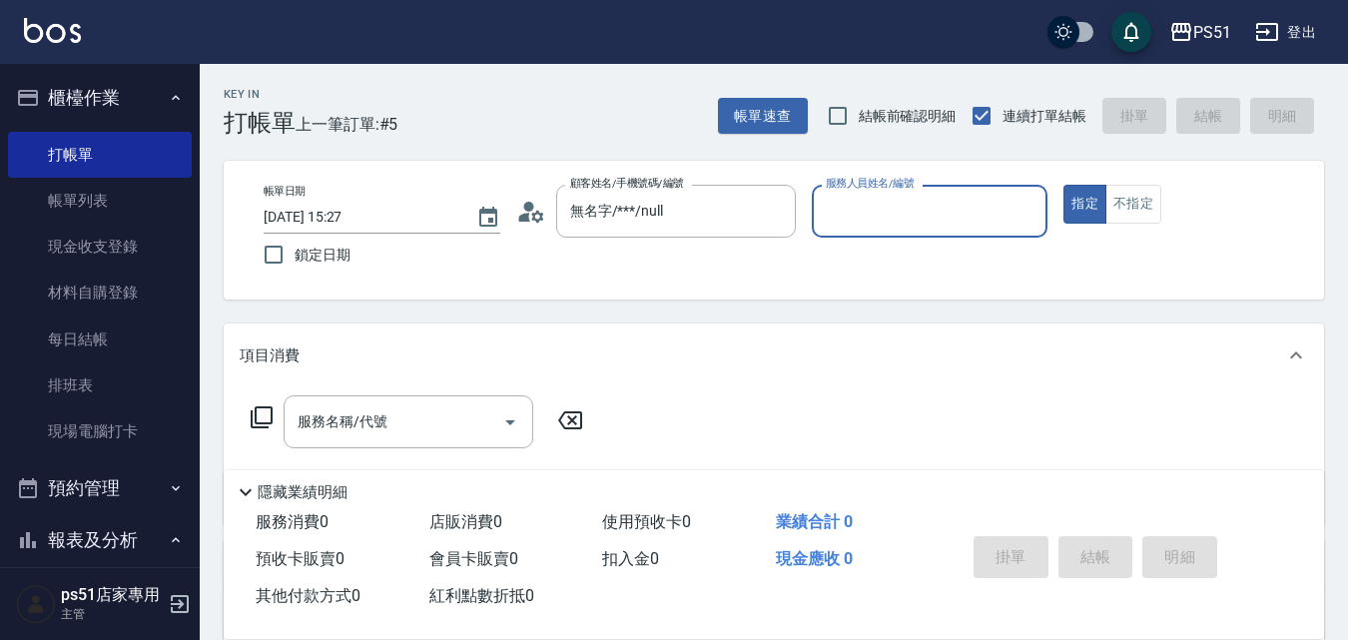
click at [990, 239] on p at bounding box center [930, 248] width 237 height 21
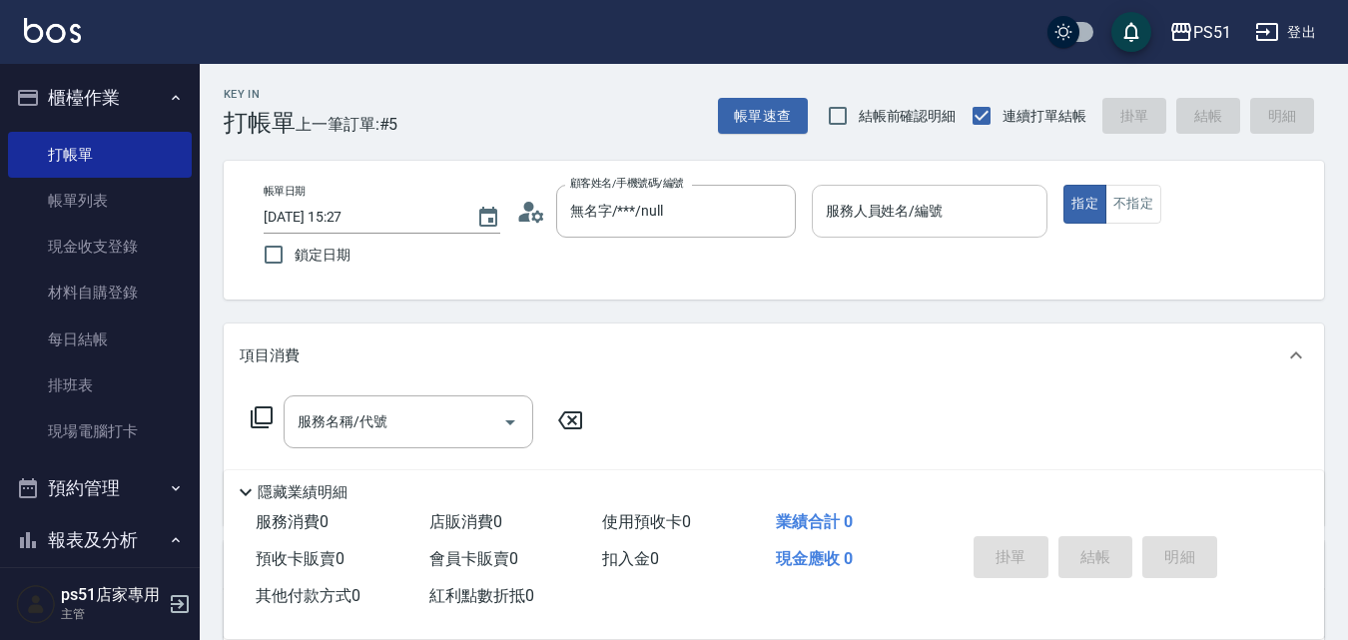
click at [986, 221] on input "服務人員姓名/編號" at bounding box center [930, 211] width 219 height 35
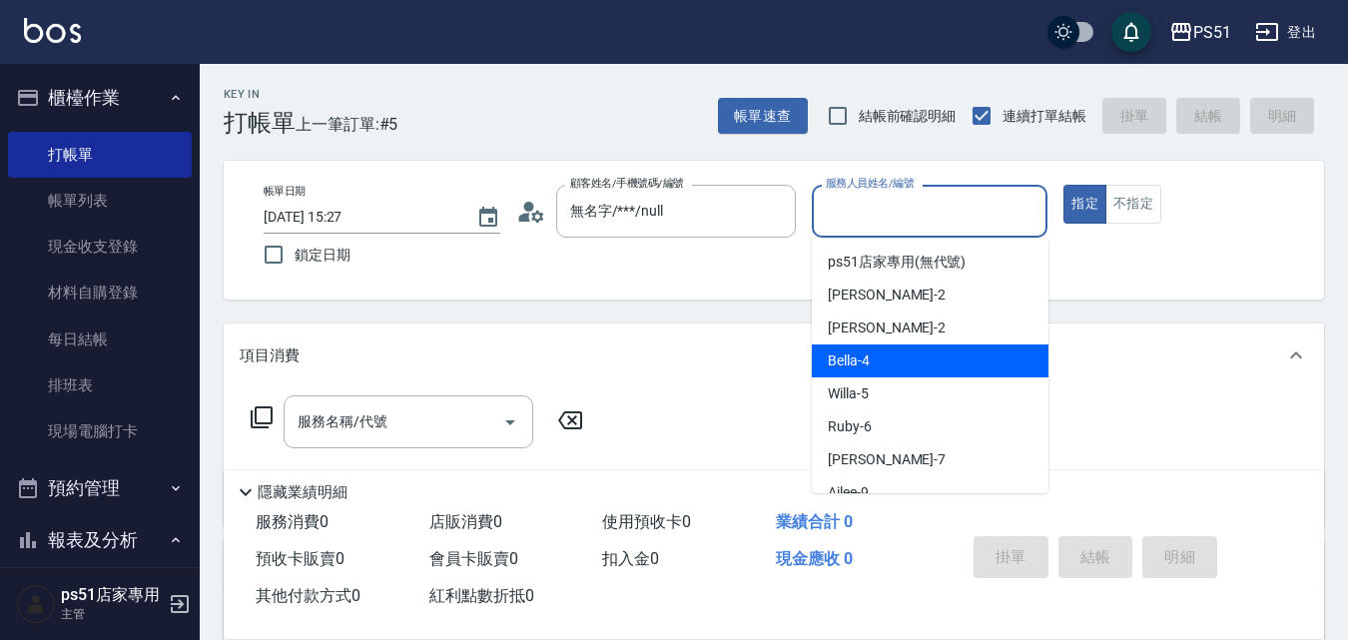
click at [906, 373] on div "Bella -4" at bounding box center [930, 360] width 237 height 33
type input "Bella-4"
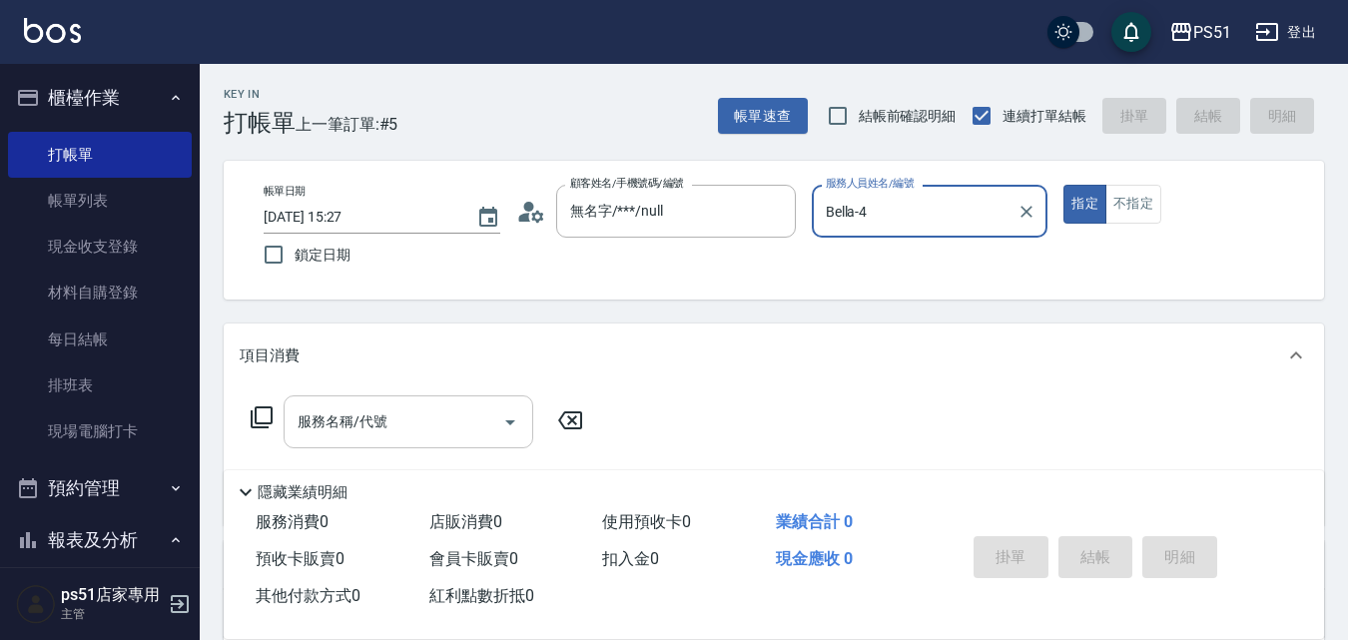
click at [473, 432] on input "服務名稱/代號" at bounding box center [394, 421] width 202 height 35
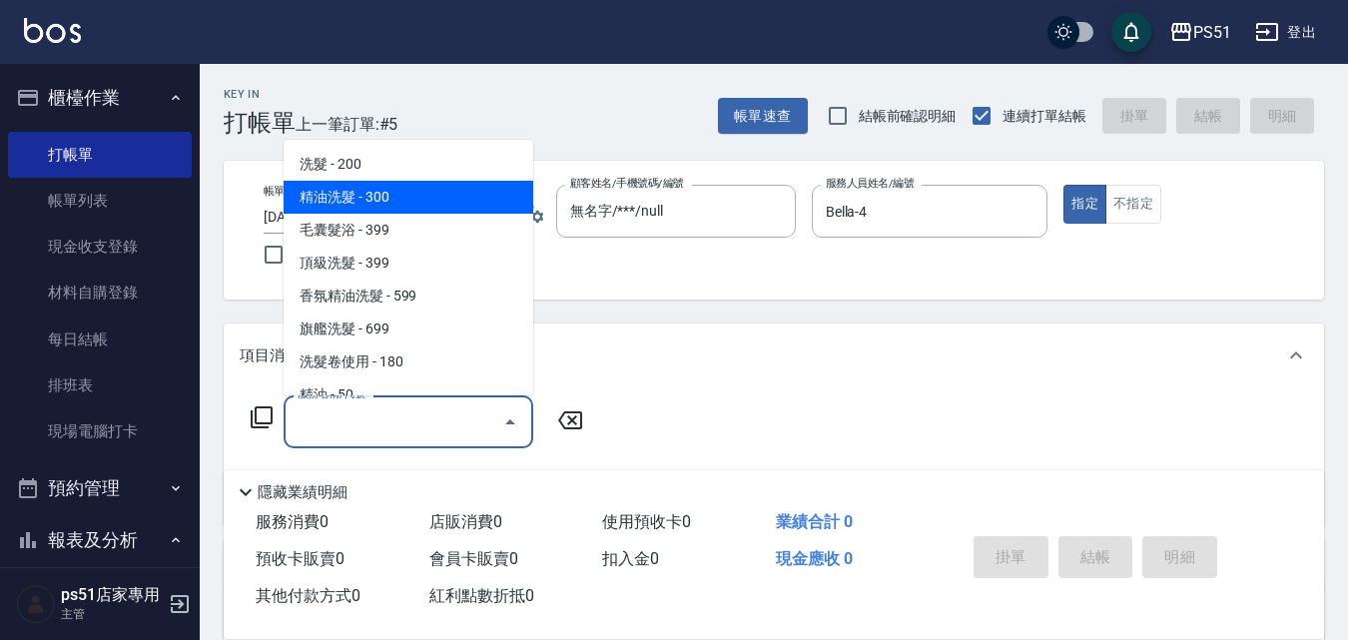
click at [442, 198] on span "精油洗髮 - 300" at bounding box center [409, 197] width 250 height 33
type input "精油洗髮(102)"
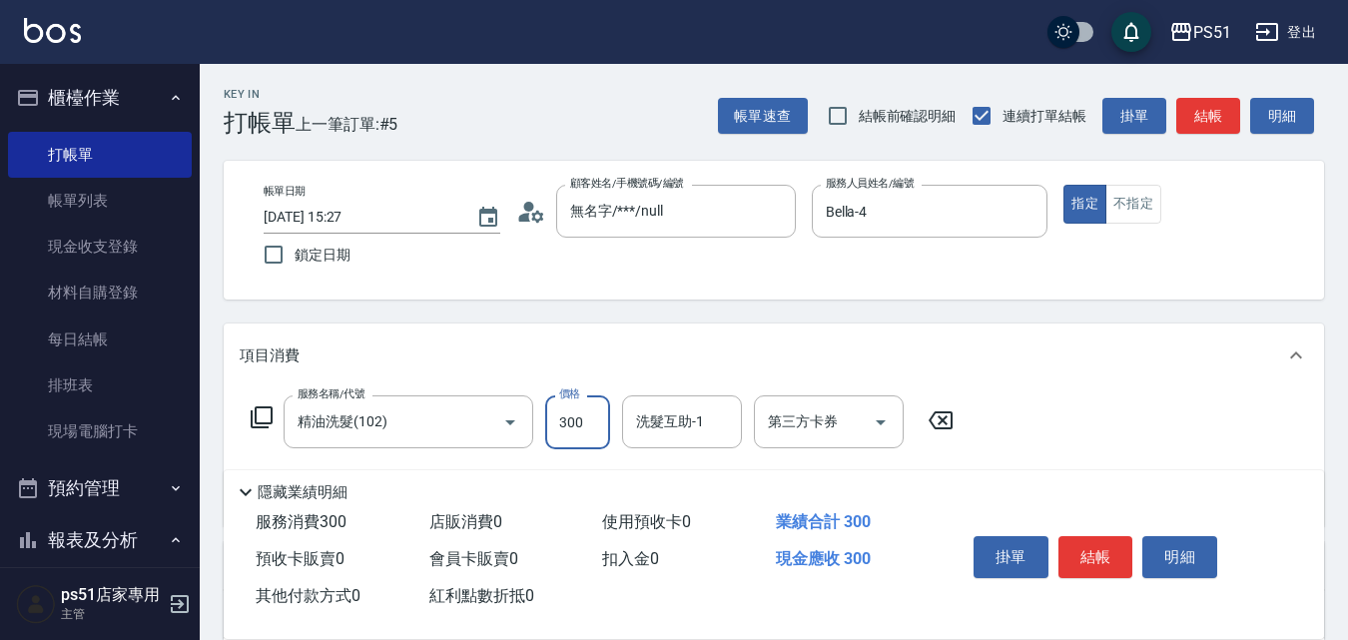
drag, startPoint x: 560, startPoint y: 427, endPoint x: 565, endPoint y: 415, distance: 13.0
click at [560, 427] on input "300" at bounding box center [577, 422] width 65 height 54
type input "400"
click at [1135, 220] on button "不指定" at bounding box center [1133, 204] width 56 height 39
click at [1213, 101] on button "結帳" at bounding box center [1208, 116] width 64 height 37
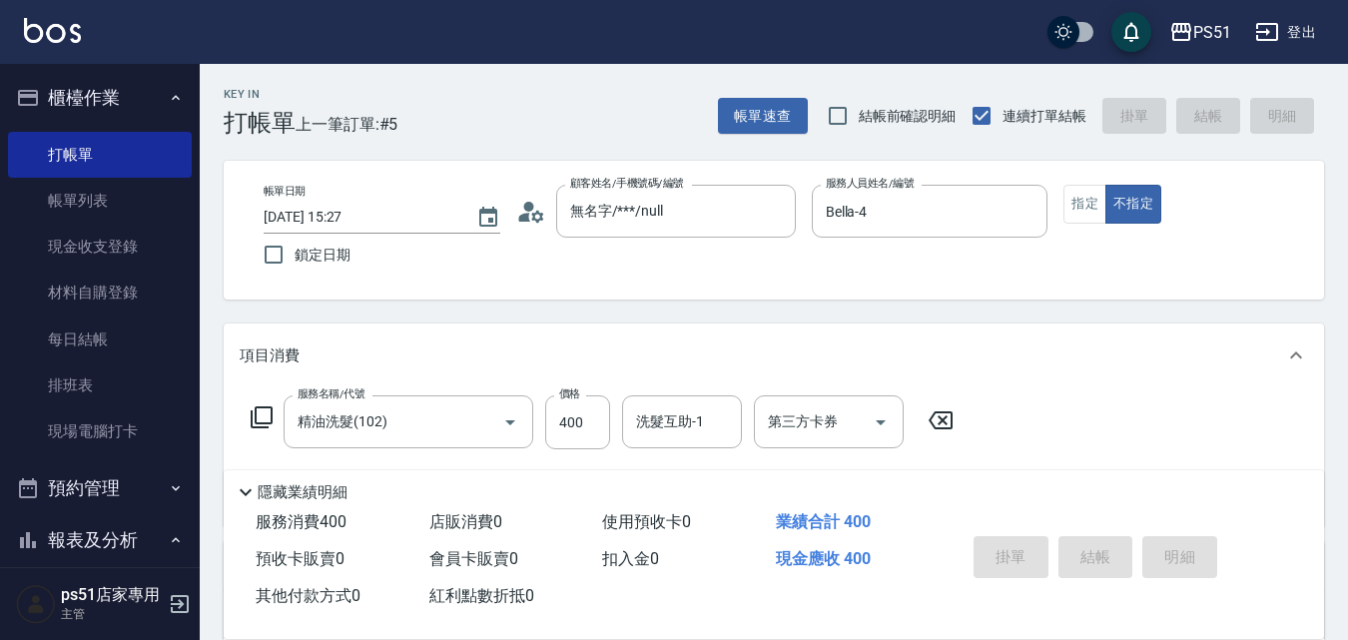
type input "[DATE] 15:30"
